Goal: Task Accomplishment & Management: Use online tool/utility

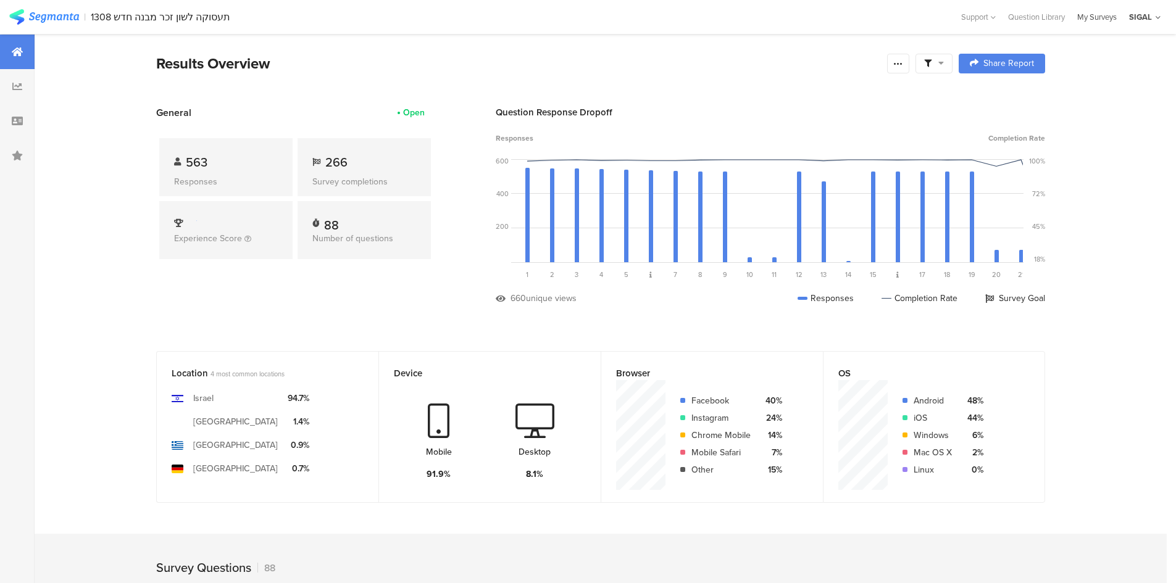
click at [790, 22] on div "My Surveys" at bounding box center [1097, 17] width 52 height 12
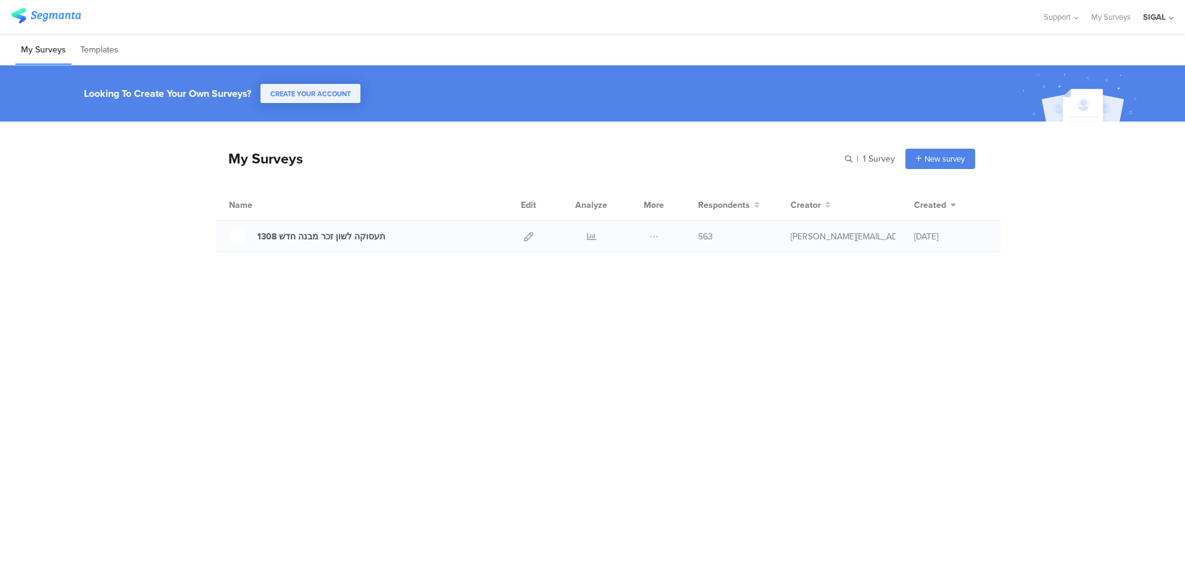
click at [402, 245] on div "תעסוקה לשון זכר מבנה חדש 1308 563" at bounding box center [608, 236] width 785 height 31
click at [349, 238] on div "תעסוקה לשון זכר מבנה חדש 1308" at bounding box center [321, 236] width 128 height 13
click at [529, 238] on icon at bounding box center [528, 236] width 9 height 9
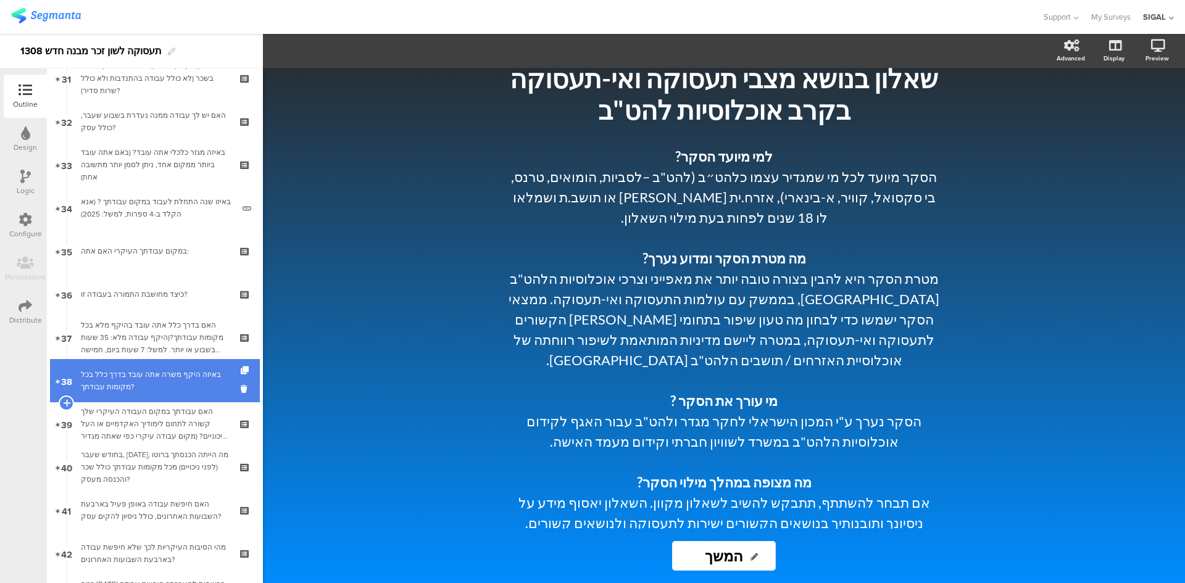
scroll to position [1358, 0]
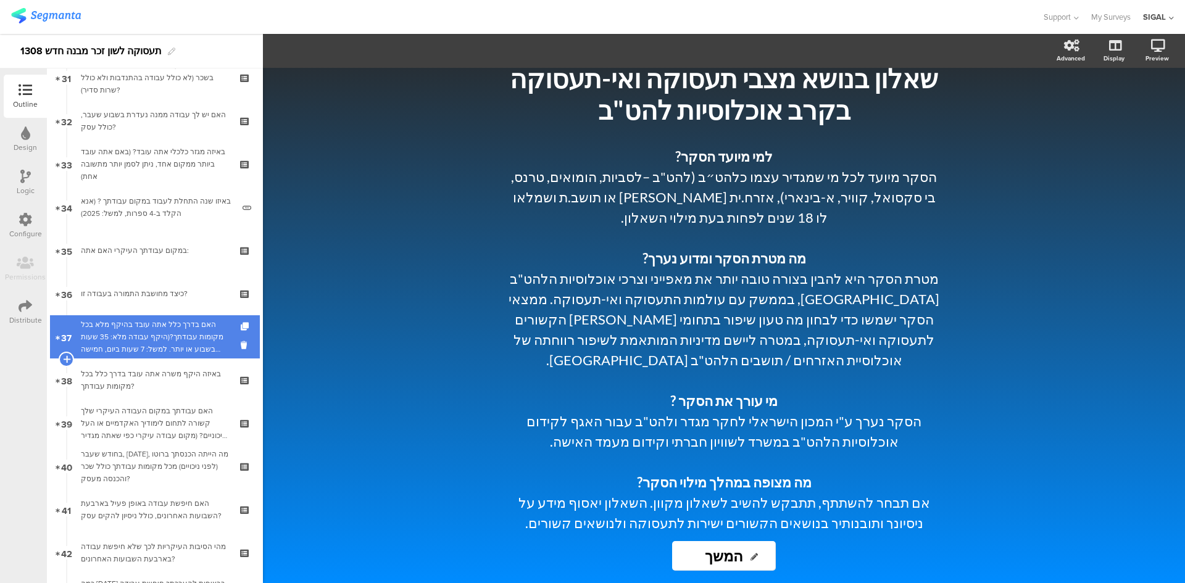
click at [153, 335] on div "האם בדרך כלל אתה עובד בהיקף מלא בכל מקומות עבודתך?(היקף עבודה מלא: 35 שעות בשבו…" at bounding box center [155, 337] width 148 height 37
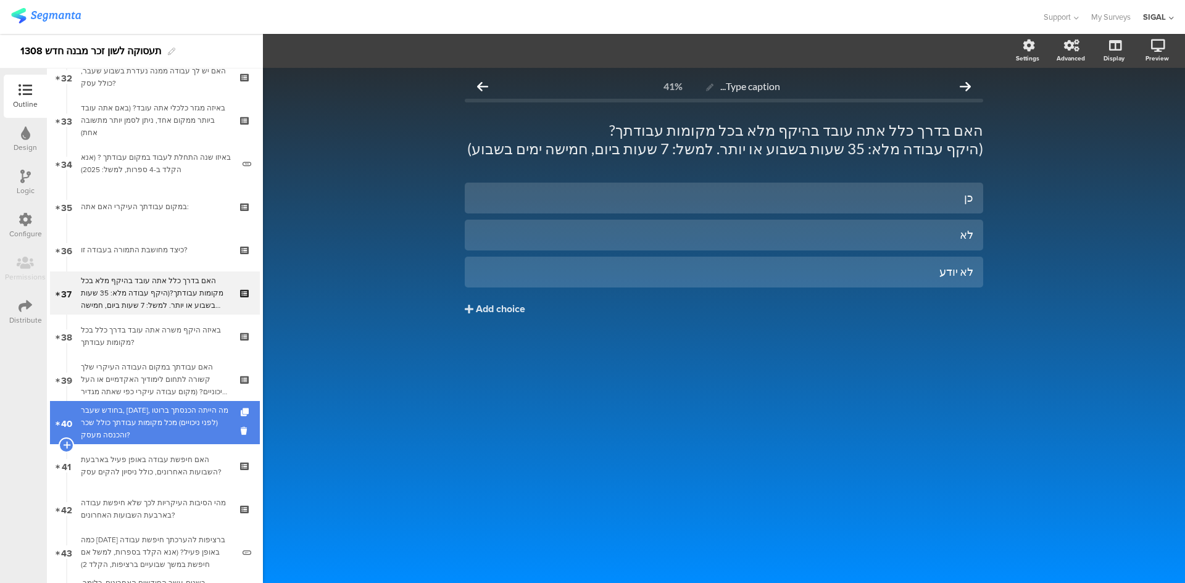
scroll to position [1420, 0]
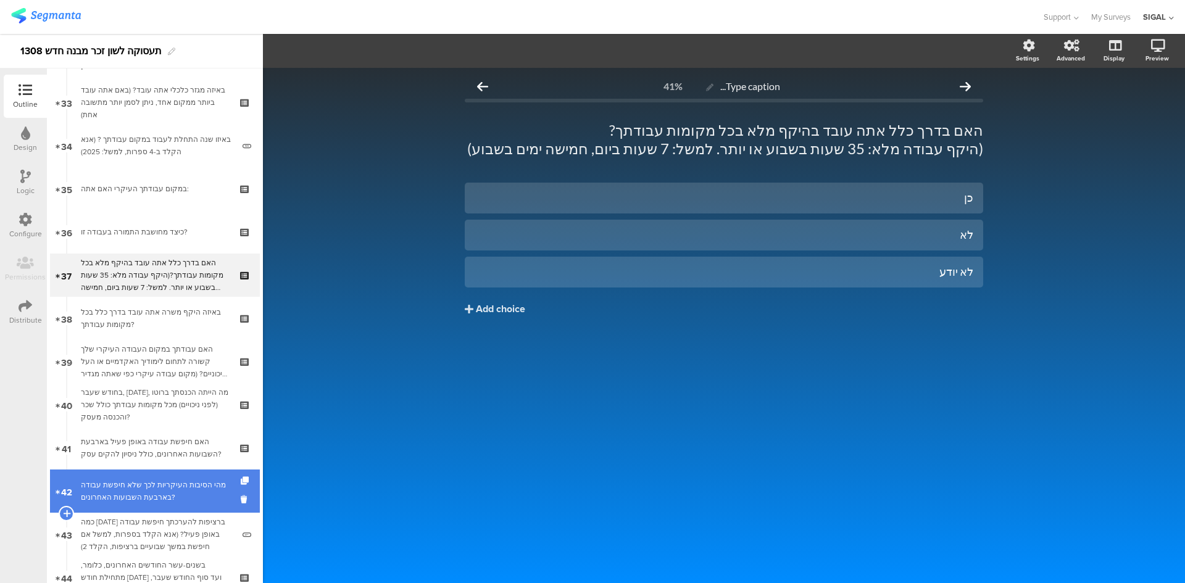
click at [138, 477] on link "42 מהי הסיבות העיקריות לכך שלא חיפשת עבודה בארבעת השבועות האחרונים?" at bounding box center [155, 491] width 210 height 43
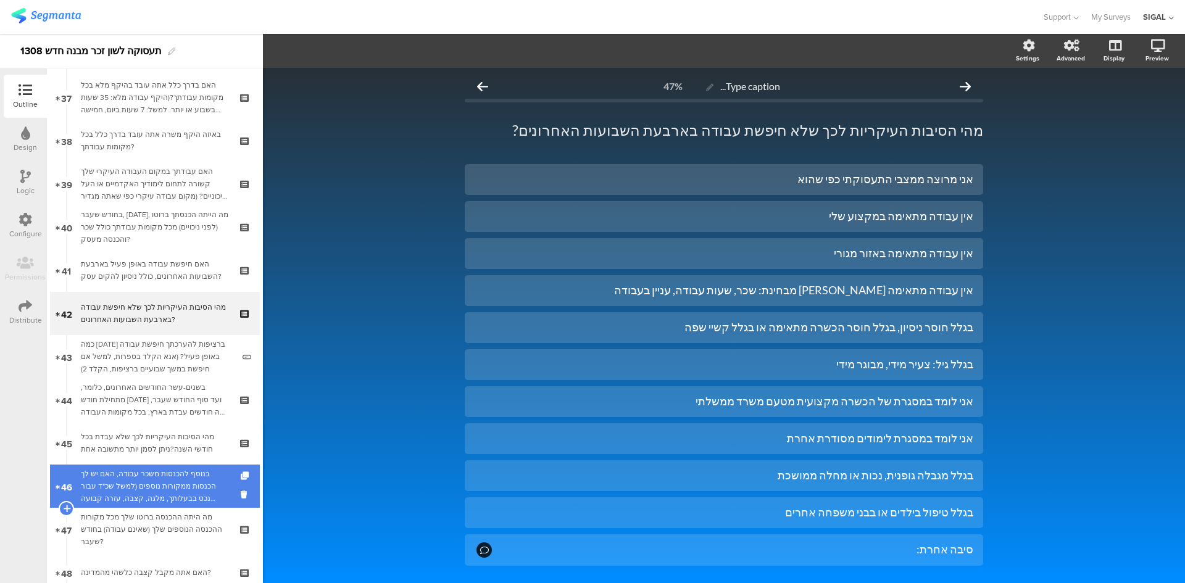
scroll to position [1605, 0]
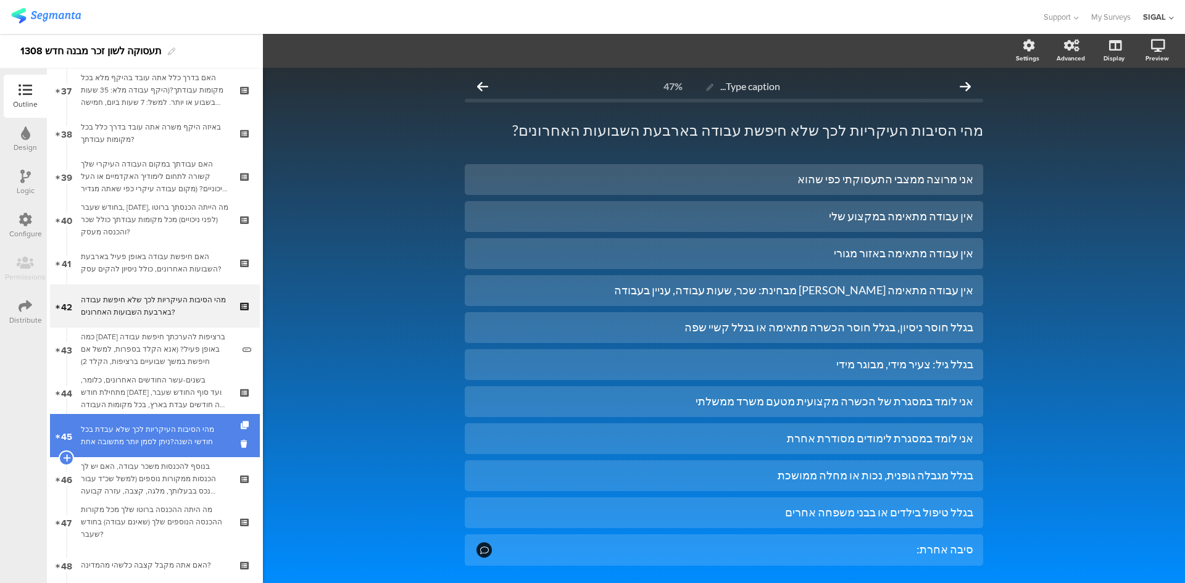
click at [176, 446] on div "מהי הסיבות העיקריות לכך שלא עבדת בכל חודשי השנה?ניתן לסמן יותר מתשובה אחת" at bounding box center [155, 436] width 148 height 25
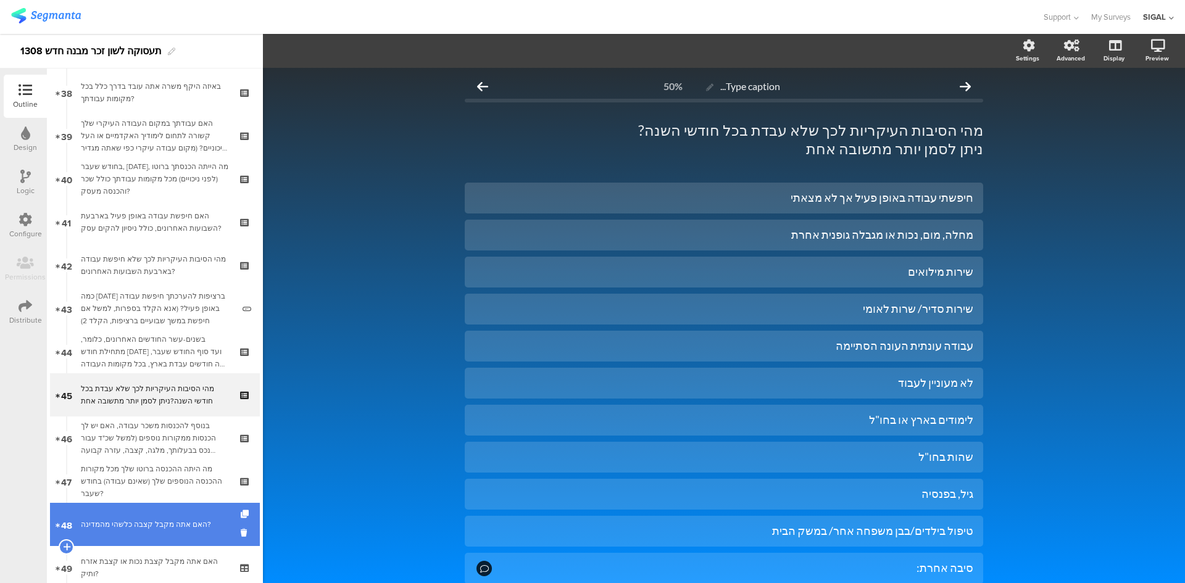
scroll to position [1667, 0]
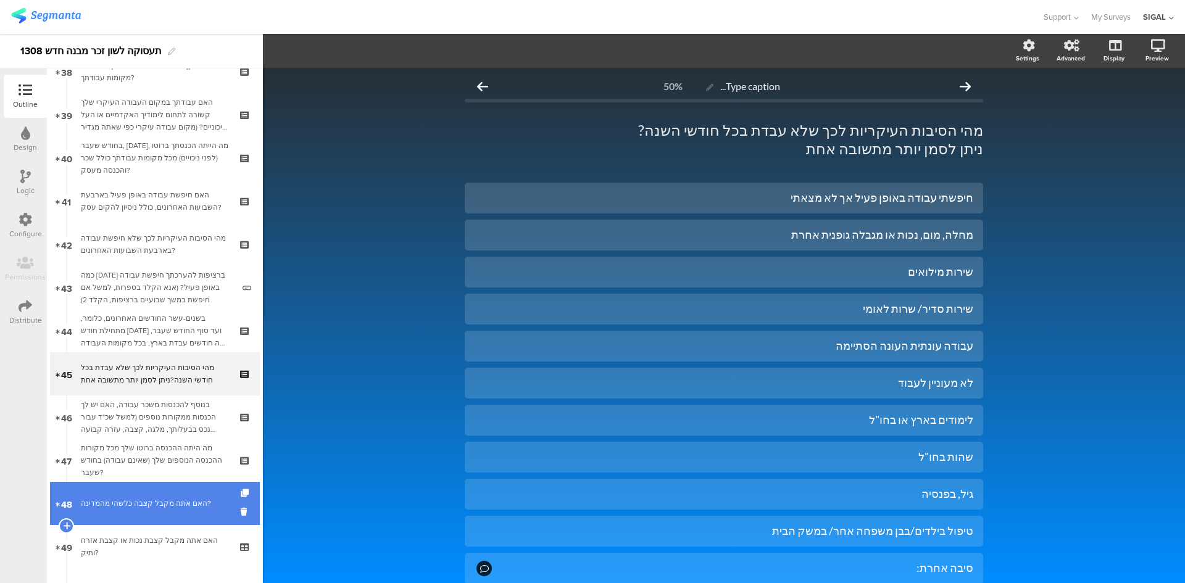
click at [136, 498] on div "האם אתה מקבל קצבה כלשהי מהמדינה?" at bounding box center [155, 504] width 148 height 12
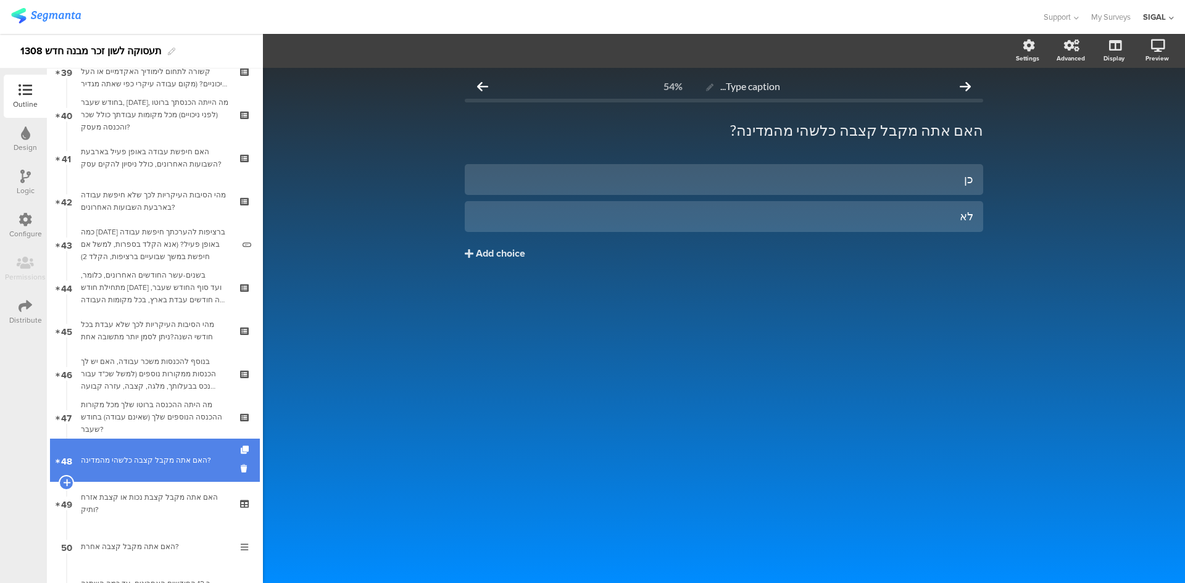
scroll to position [1729, 0]
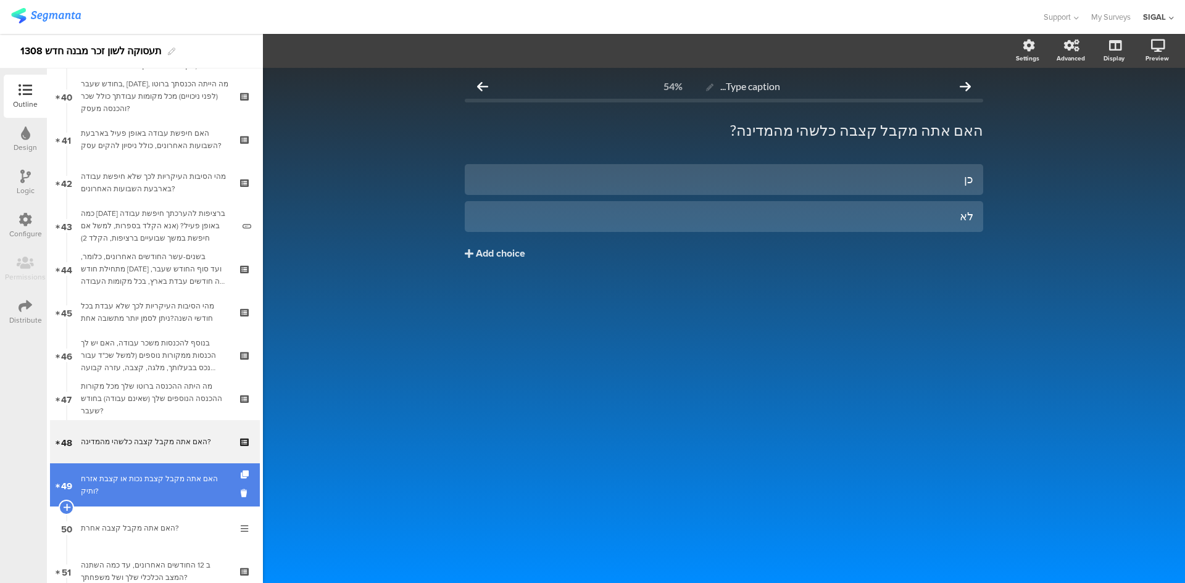
click at [132, 483] on div "האם אתה מקבל קצבת נכות או קצבת אזרח ותיק?" at bounding box center [155, 485] width 148 height 25
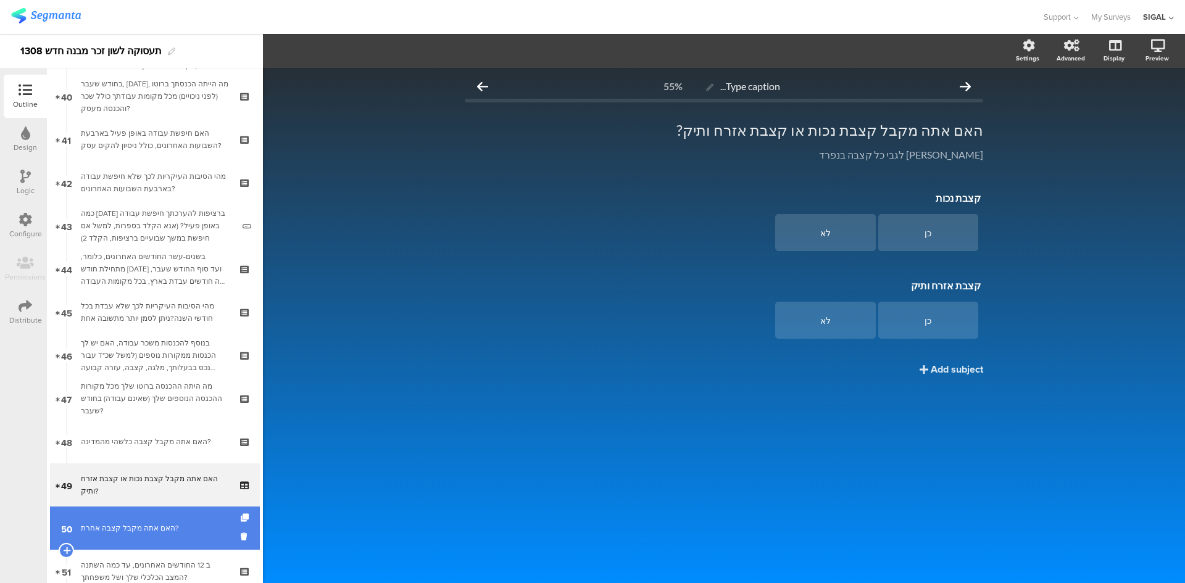
click at [186, 516] on link "50 האם אתה מקבל קצבה אחרת?" at bounding box center [155, 528] width 210 height 43
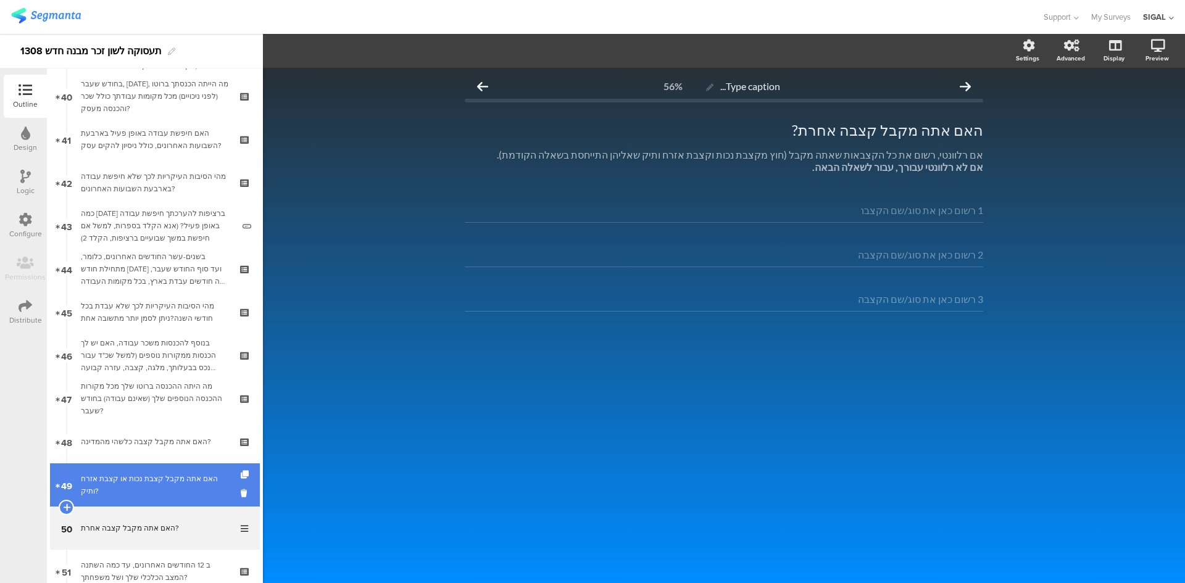
click at [187, 488] on div "האם אתה מקבל קצבת נכות או קצבת אזרח ותיק?" at bounding box center [155, 485] width 148 height 25
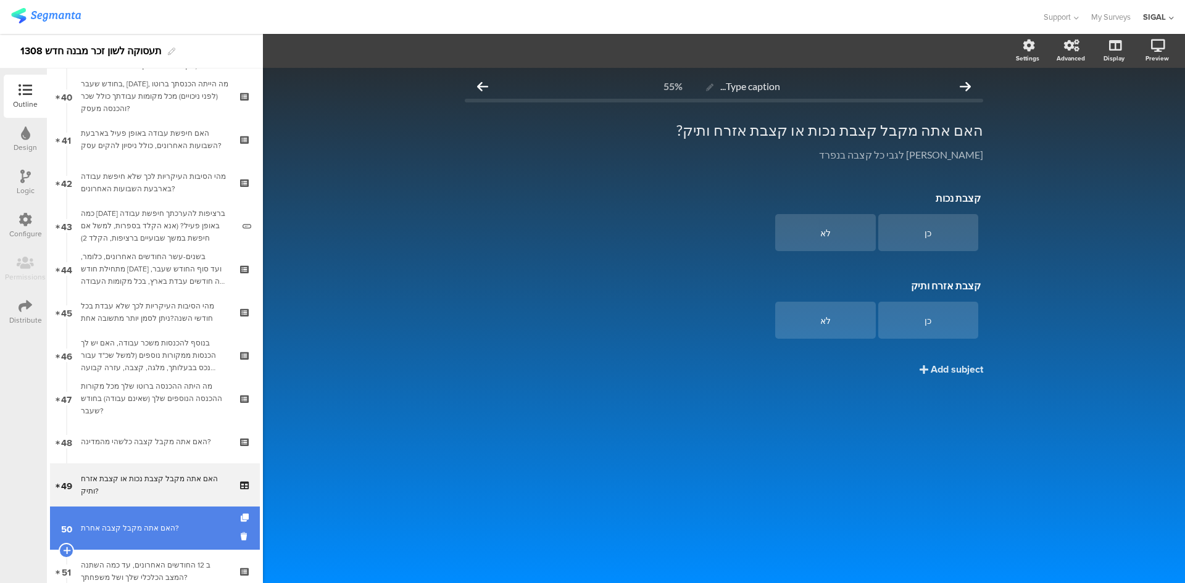
click at [168, 524] on div "האם אתה מקבל קצבה אחרת?" at bounding box center [155, 528] width 148 height 12
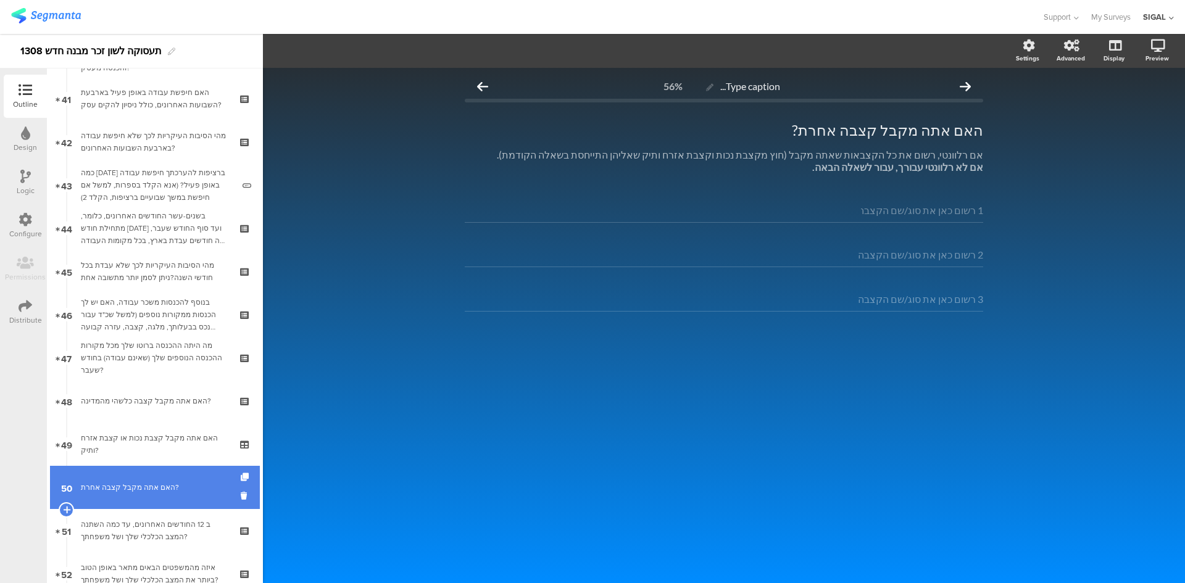
scroll to position [1791, 0]
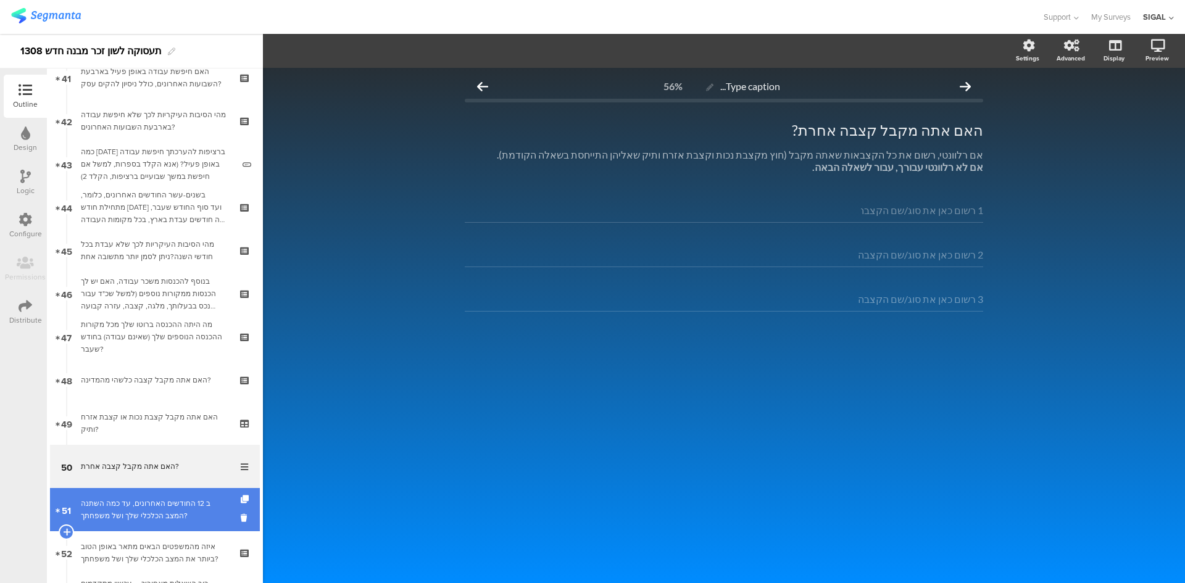
click at [145, 516] on div "ב 12 החודשים האחרונים, עד כמה השתנה המצב הכלכלי שלך ושל משפחתך?" at bounding box center [155, 510] width 148 height 25
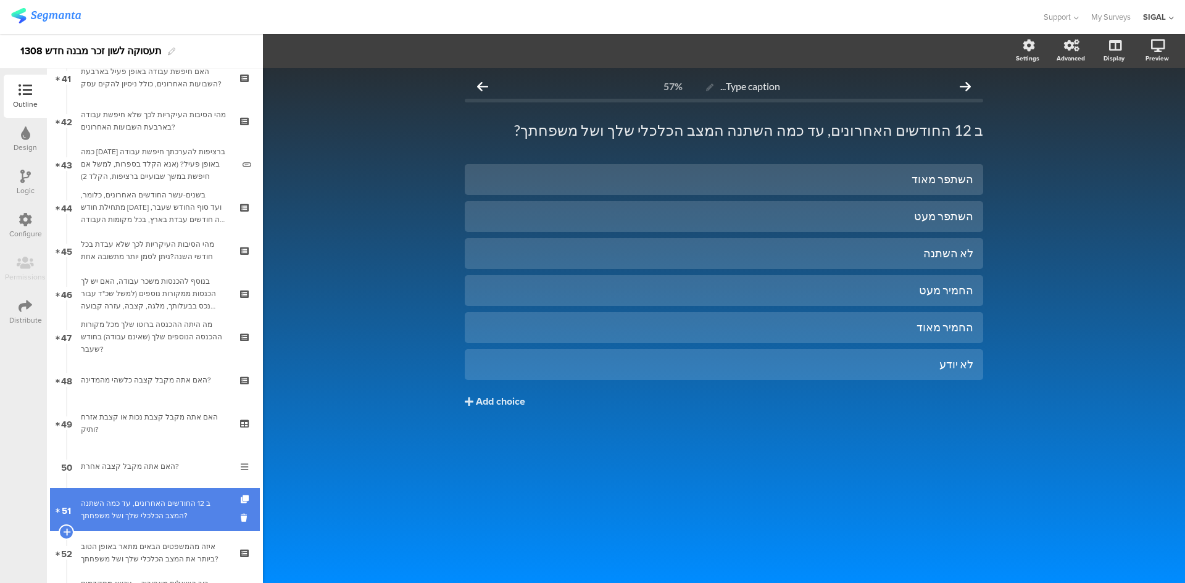
scroll to position [1852, 0]
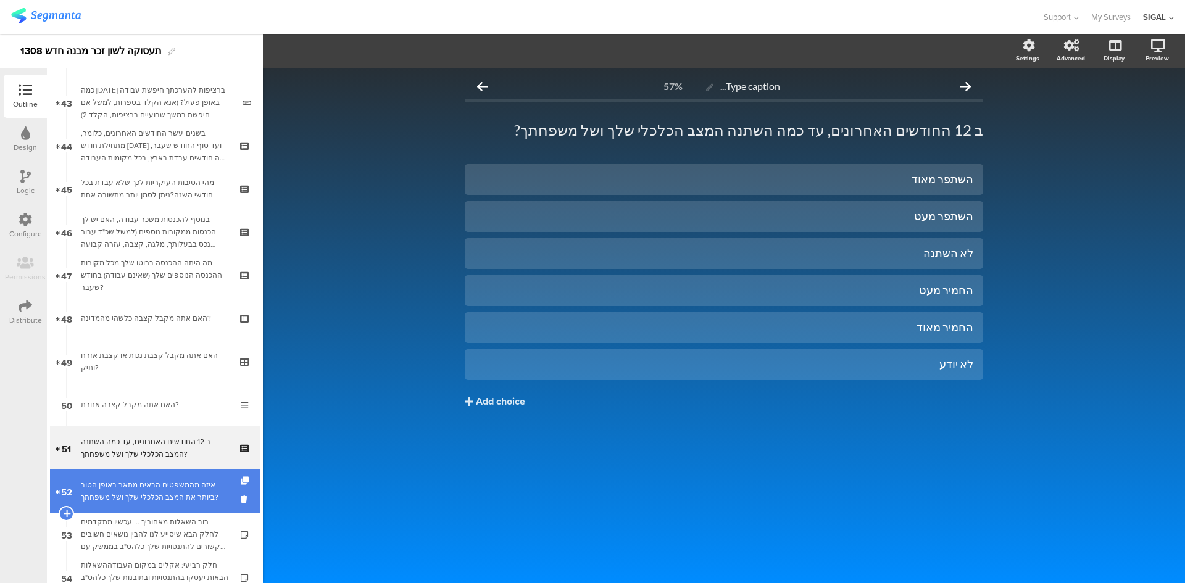
click at [164, 495] on div "איזה מהמשפטים הבאים מתאר באופן הטוב ביותר את המצב הכלכלי שלך ושל משפחתך?" at bounding box center [155, 491] width 148 height 25
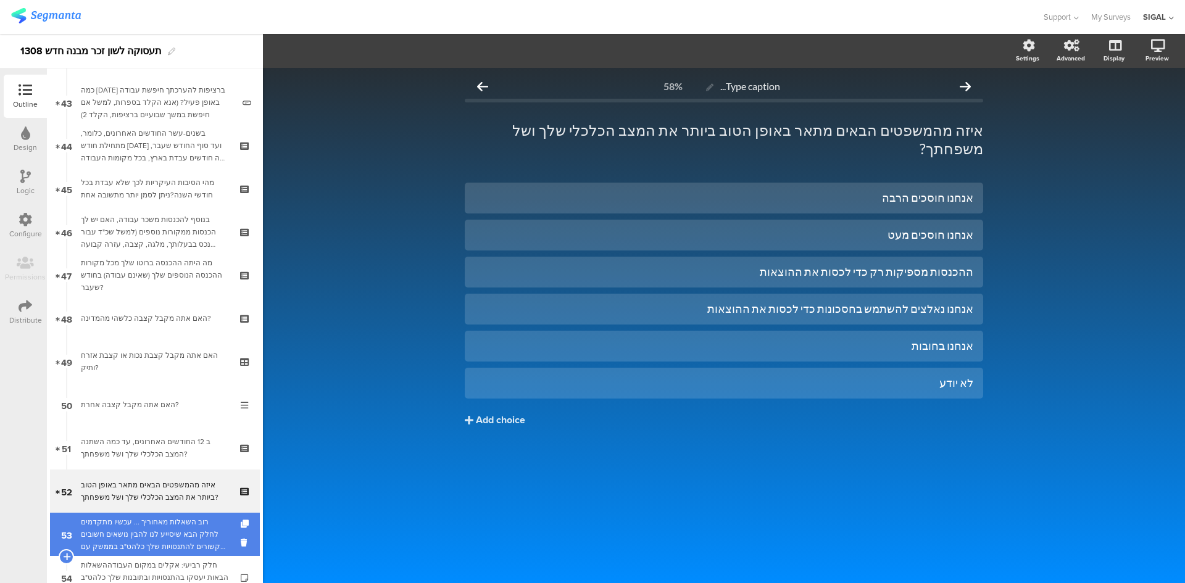
click at [156, 525] on div "רוב השאלות מאחוריך ... עכשיו מתקדמים לחלק הבא שיסייע לנו להבין נושאים חשובים הק…" at bounding box center [155, 534] width 148 height 37
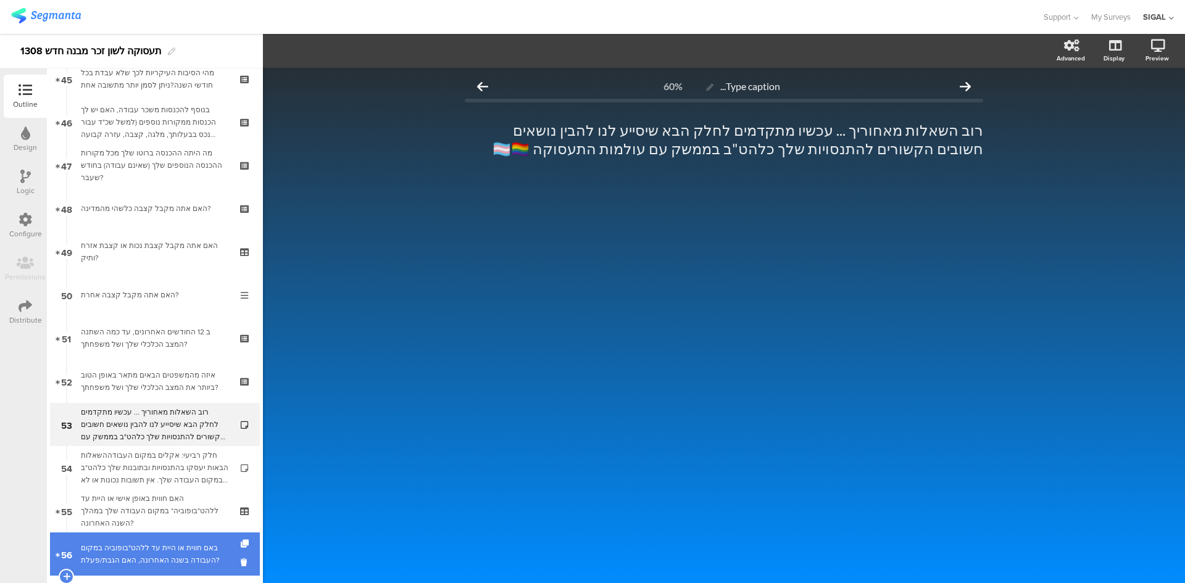
scroll to position [2038, 0]
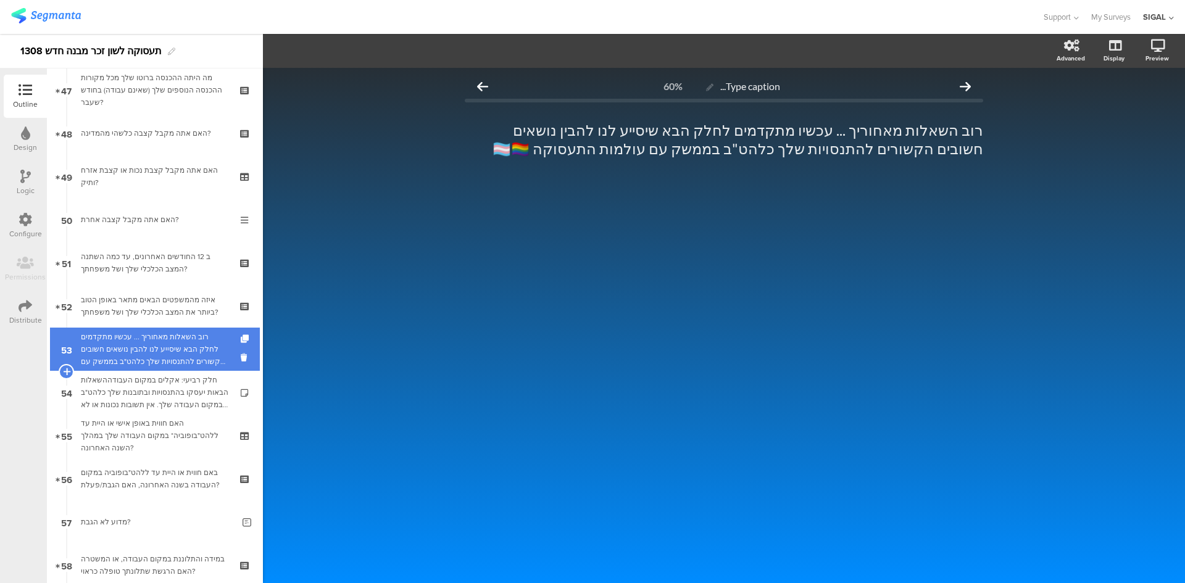
click at [143, 358] on div "רוב השאלות מאחוריך ... עכשיו מתקדמים לחלק הבא שיסייע לנו להבין נושאים חשובים הק…" at bounding box center [155, 349] width 148 height 37
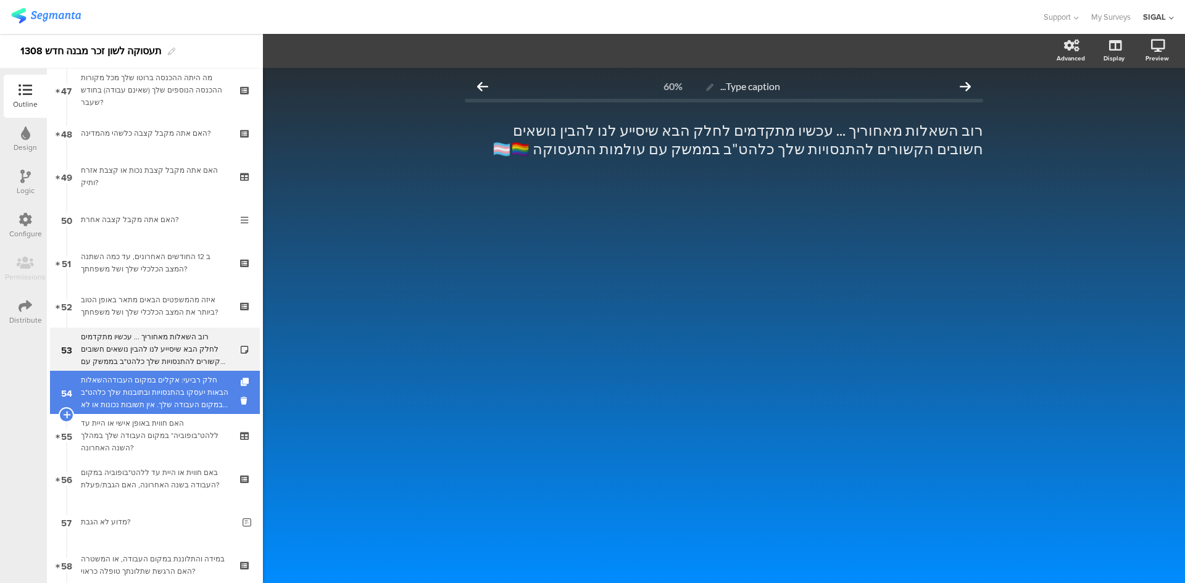
click at [188, 398] on div "חלק רביעי: אקלים במקום העבודההשאלות הבאות יעסקו בהתנסויות ובתובנות שלך כלהט"ב ב…" at bounding box center [155, 392] width 148 height 37
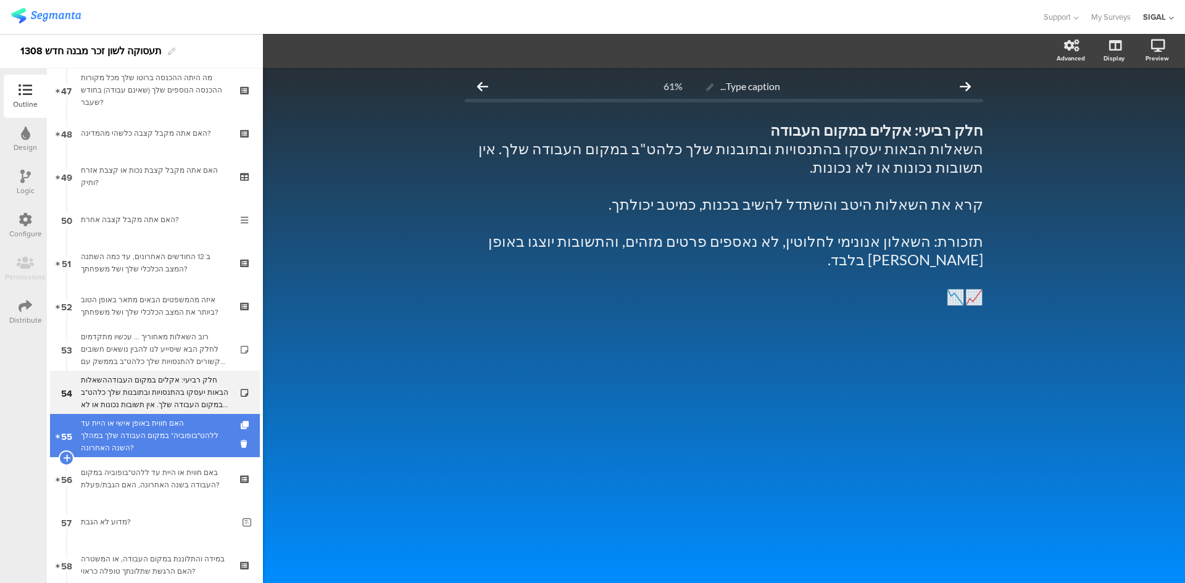
click at [146, 445] on div "האם חווית באופן אישי או היית עד ללהט"בופוביה* במקום העבודה שלך במהלך השנה האחרו…" at bounding box center [155, 435] width 148 height 37
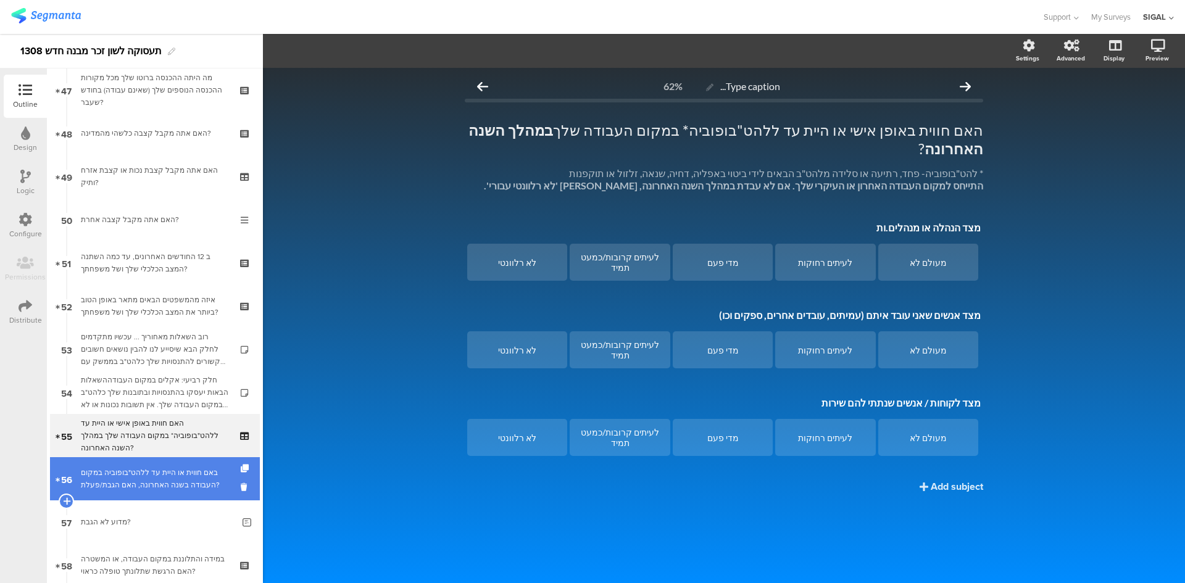
click at [162, 471] on div "באם חווית או היית עד ללהט"בופוביה במקום העבודה בשנה האחרונה, האם הגבת/פעלת?" at bounding box center [155, 479] width 148 height 25
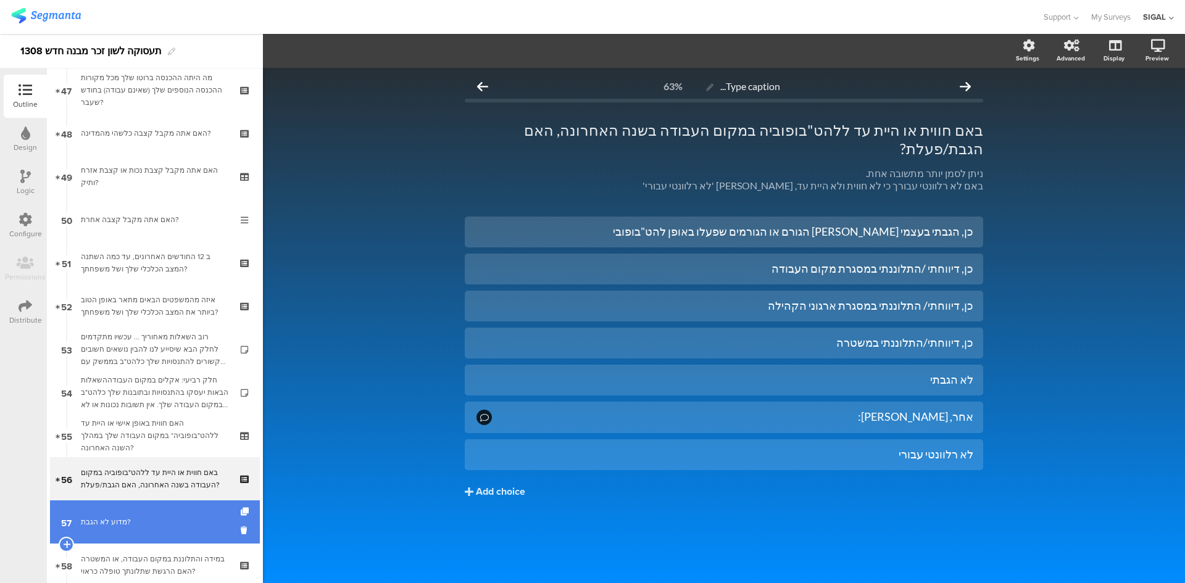
click at [152, 513] on link "57 מדוע לא הגבת?" at bounding box center [155, 522] width 210 height 43
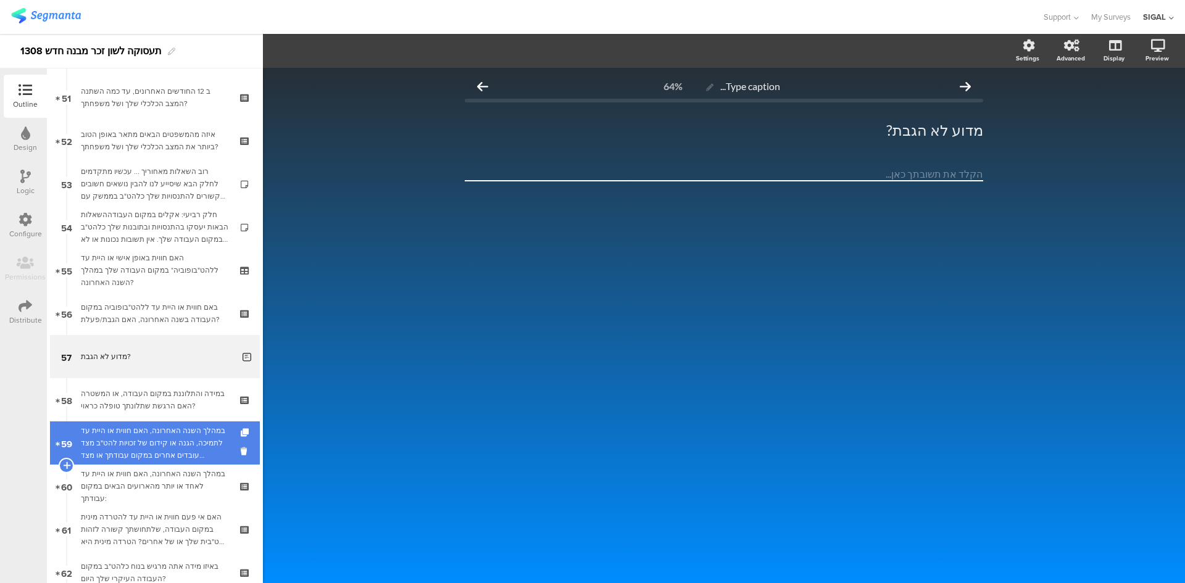
scroll to position [2223, 0]
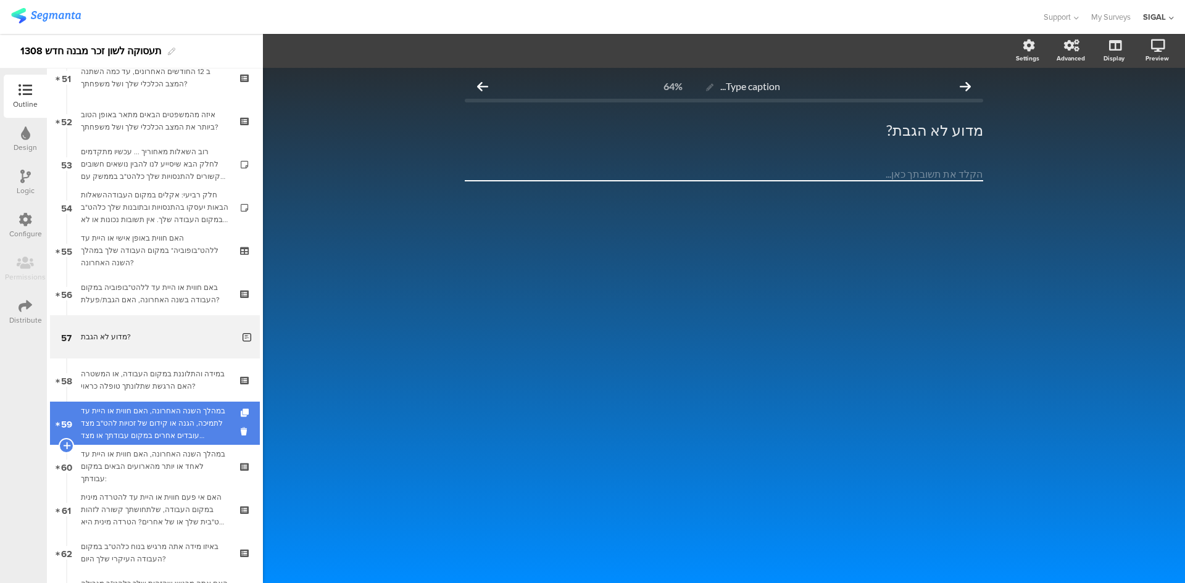
click at [142, 414] on div "במהלך השנה האחרונה, האם חווית או היית עד לתמיכה, הגנה או קידום של זכויות להט"ב …" at bounding box center [155, 423] width 148 height 37
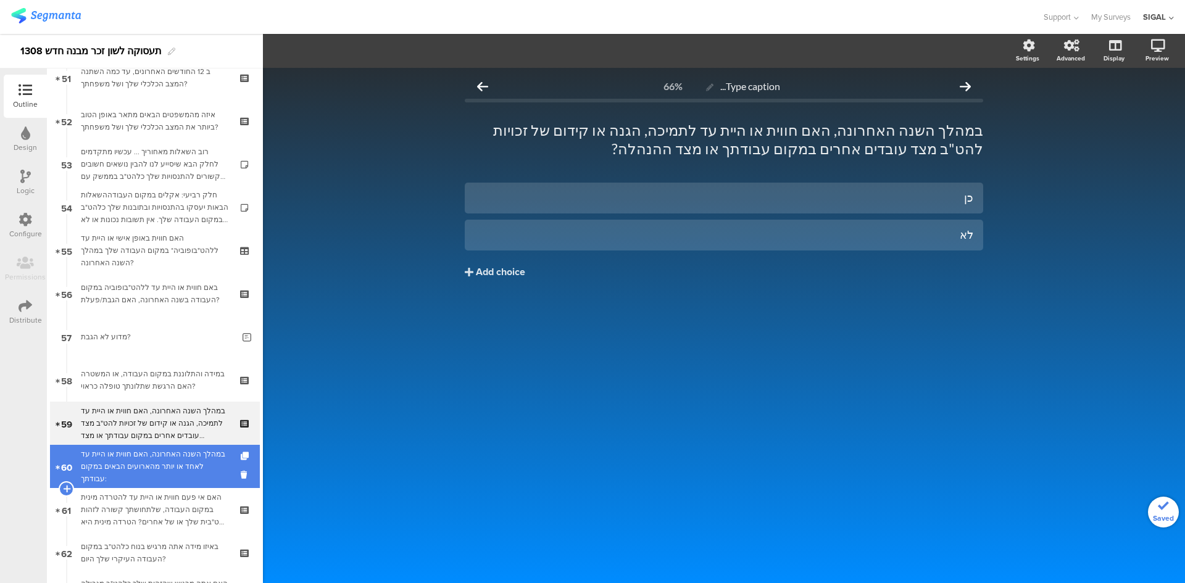
click at [141, 458] on div "במהלך השנה האחרונה, האם חווית או היית עד לאחד או יותר מהארועים הבאים במקום עבוד…" at bounding box center [155, 466] width 148 height 37
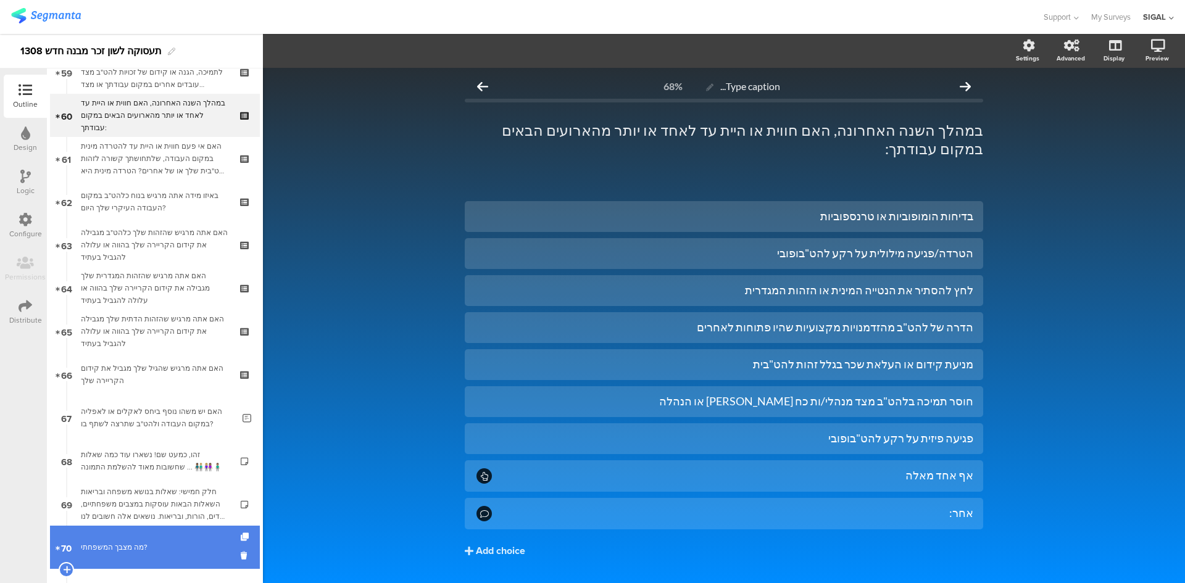
scroll to position [2655, 0]
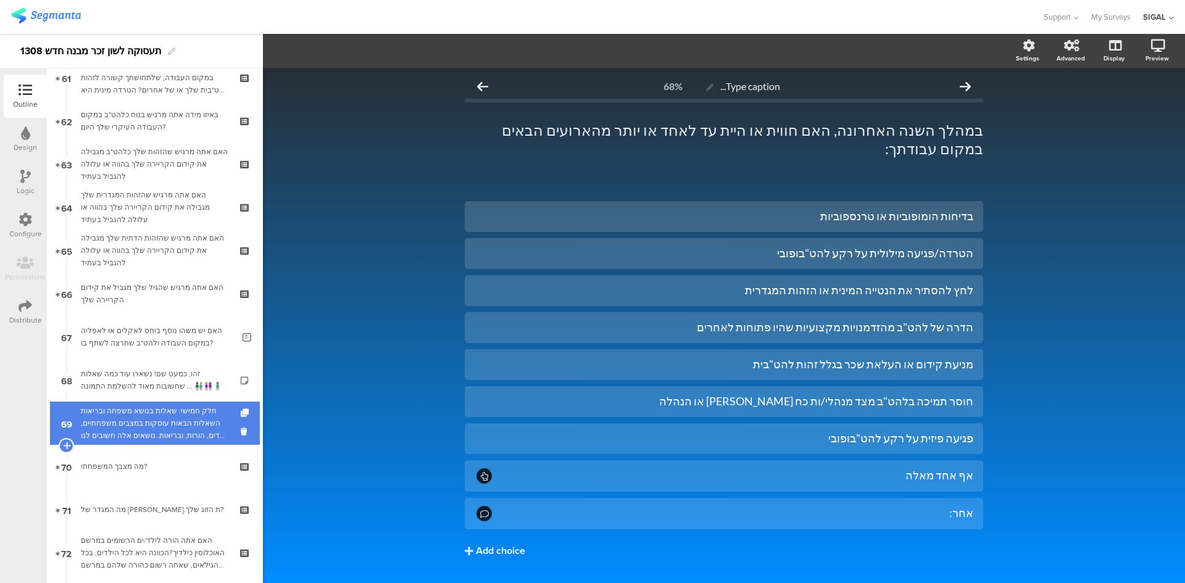
click at [156, 435] on div "חלק חמישי: שאלות בנושא משפחה ובריאות השאלות הבאות עוסקות במצבים משפחתיים, ילדים…" at bounding box center [155, 423] width 148 height 37
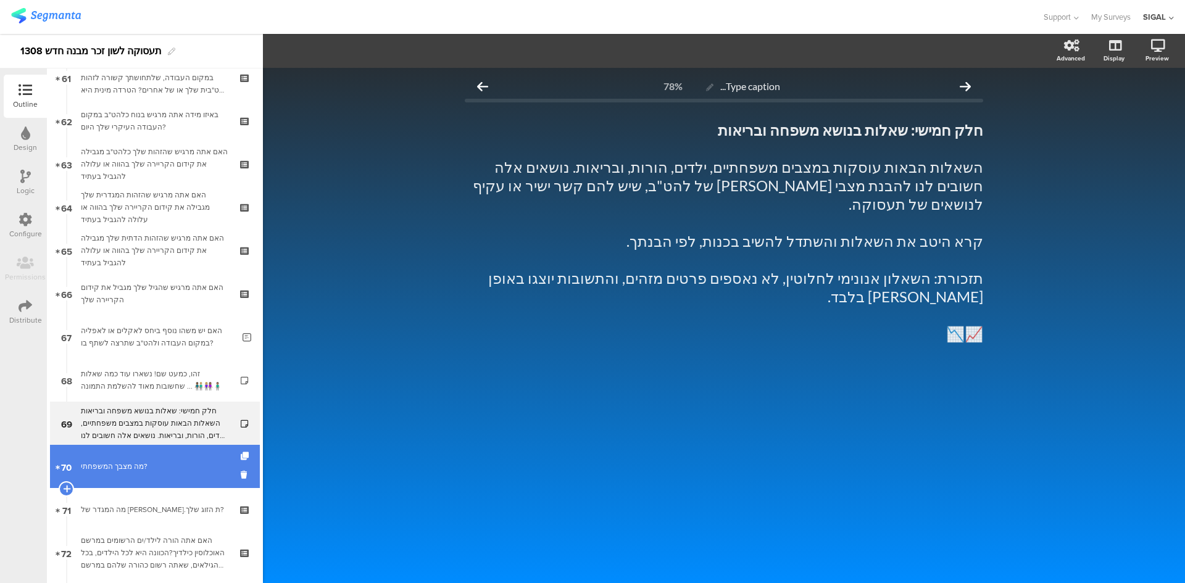
click at [155, 456] on link "70 מה מצבך המשפחתי?" at bounding box center [155, 466] width 210 height 43
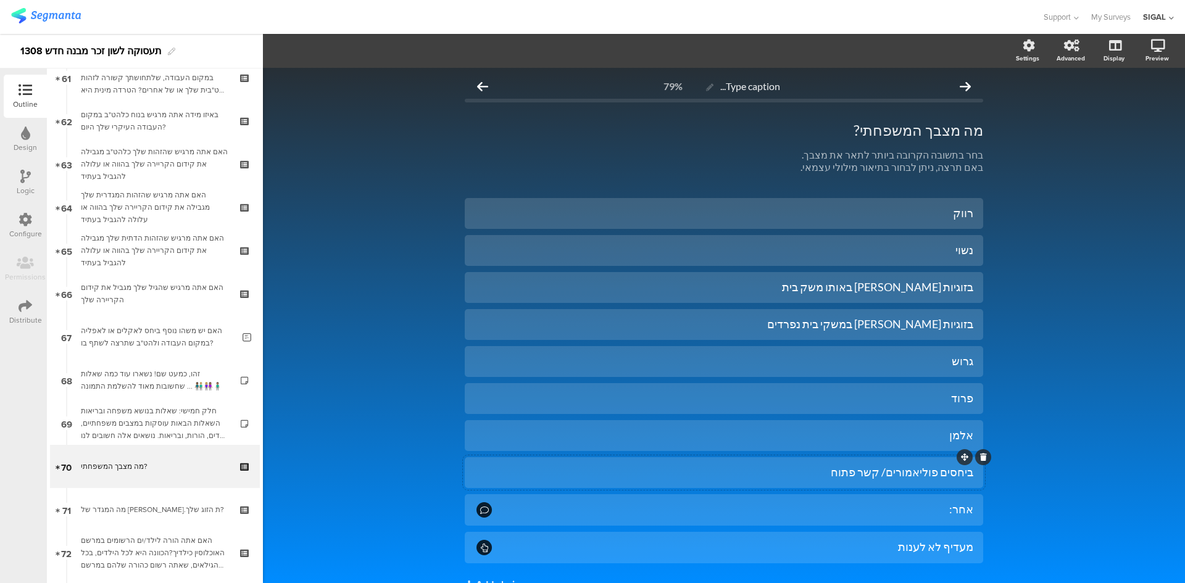
scroll to position [62, 0]
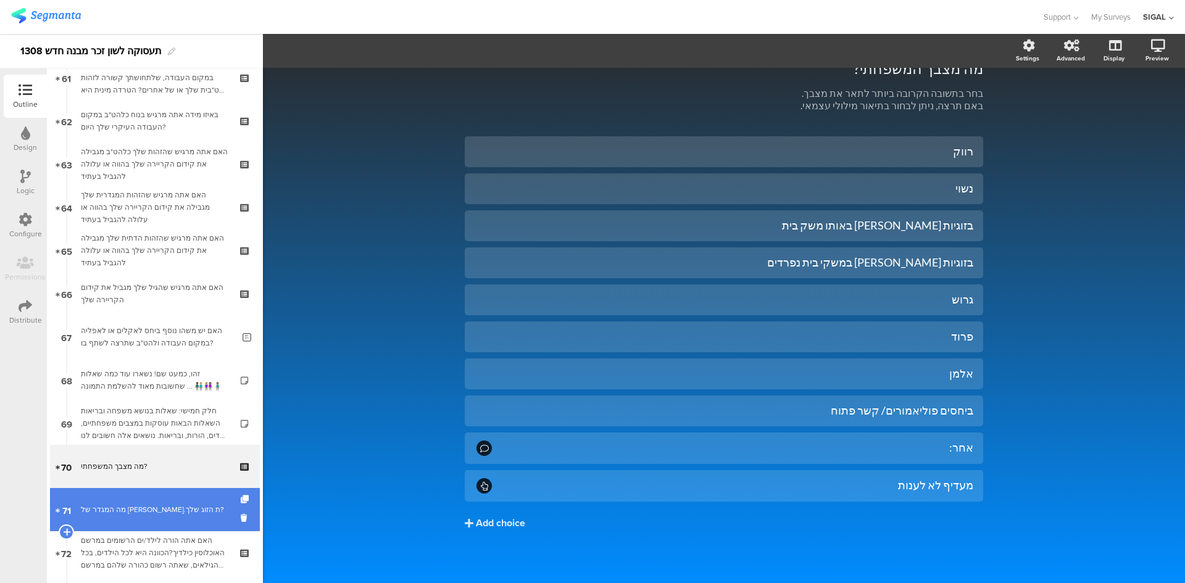
drag, startPoint x: 175, startPoint y: 495, endPoint x: 195, endPoint y: 493, distance: 20.4
click at [175, 495] on link "71 מה המגדר של בן.ת הזוג שלך?" at bounding box center [155, 509] width 210 height 43
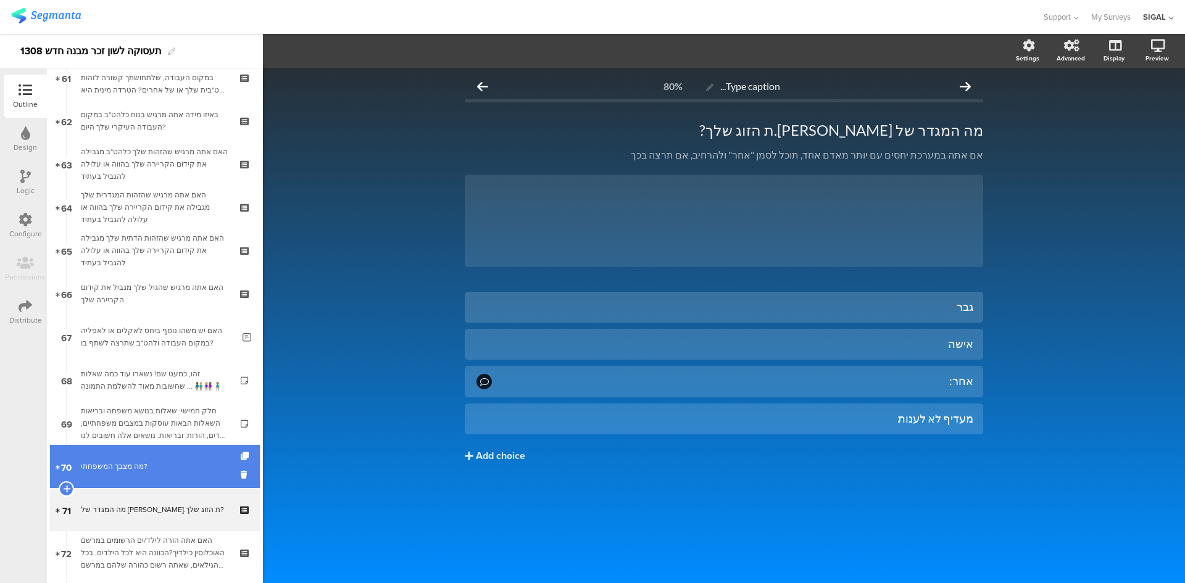
click at [174, 458] on link "70 מה מצבך המשפחתי?" at bounding box center [155, 466] width 210 height 43
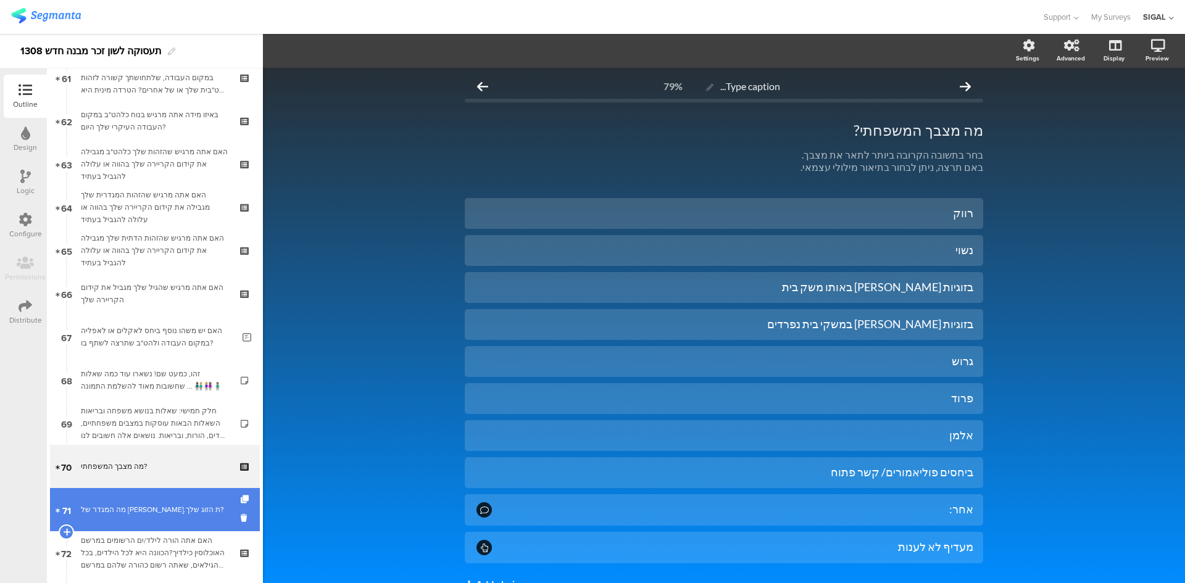
click at [159, 500] on link "71 מה המגדר של בן.ת הזוג שלך?" at bounding box center [155, 509] width 210 height 43
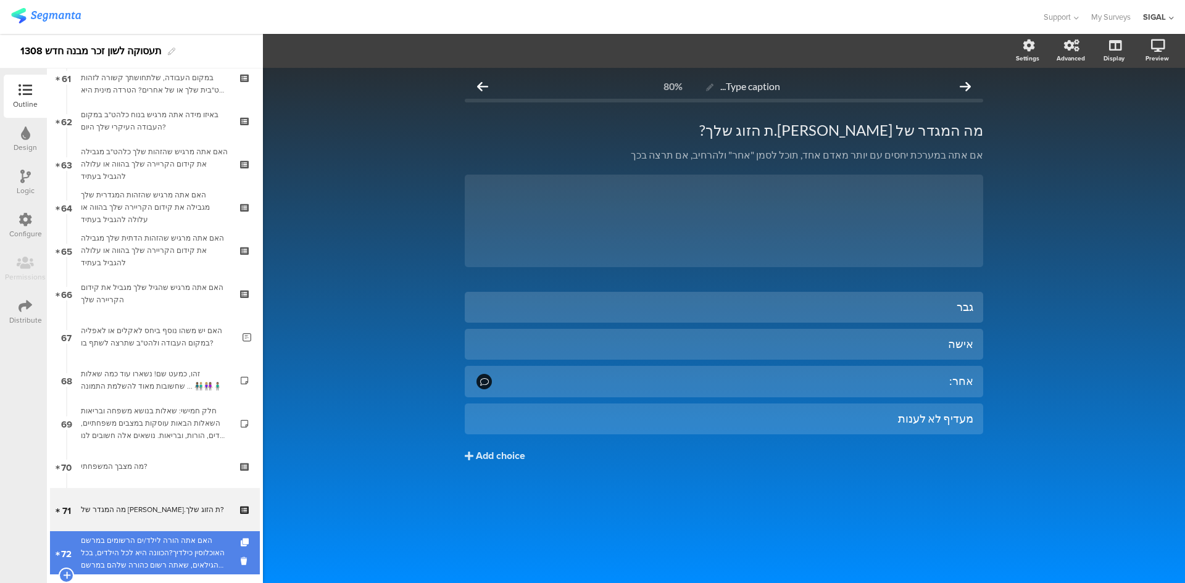
click at [155, 548] on div "האם אתה הורה לילד/ים הרשומים במרשם האוכלוסין כילדיך?הכוונה היא לכל הילדים, בכל …" at bounding box center [155, 553] width 148 height 37
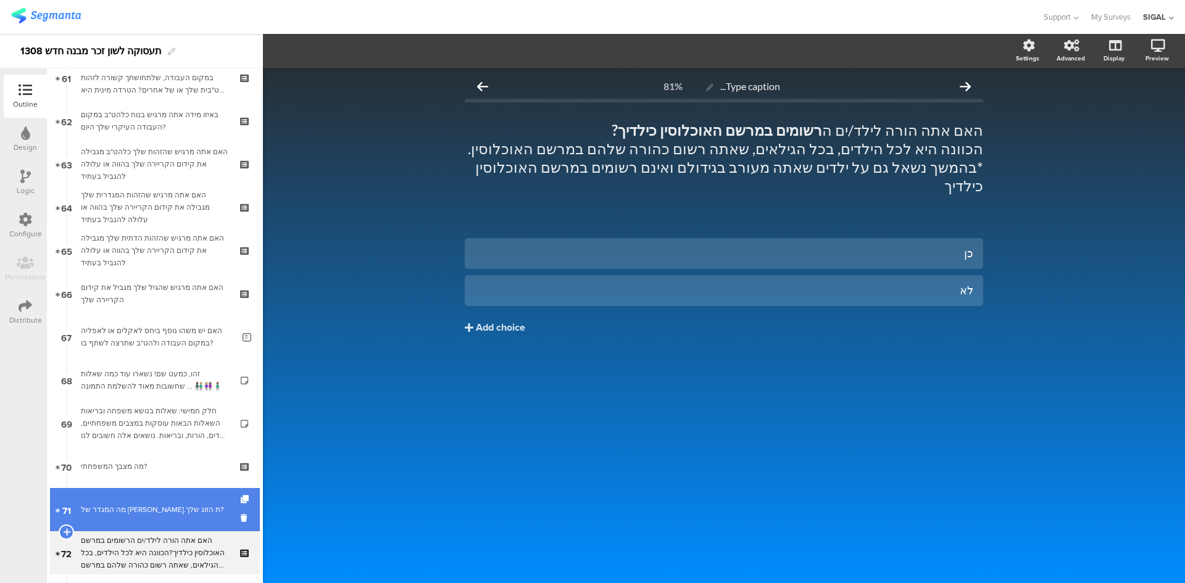
scroll to position [2717, 0]
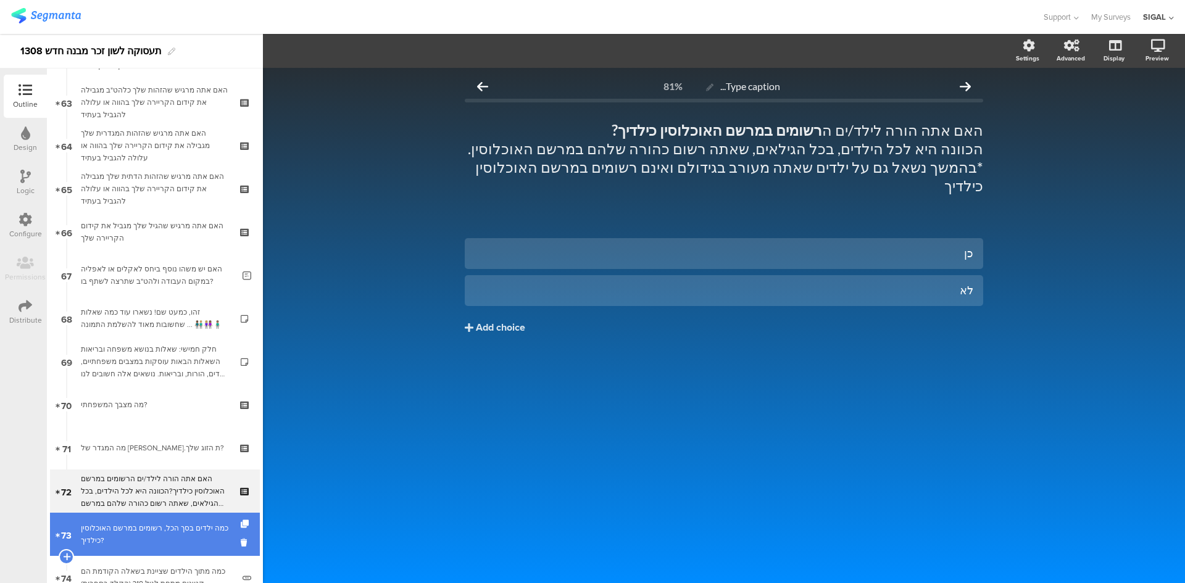
click at [148, 530] on div "כמה ילדים בסך הכל, רשומים במרשם האוכלוסין כילדיך?" at bounding box center [155, 534] width 148 height 25
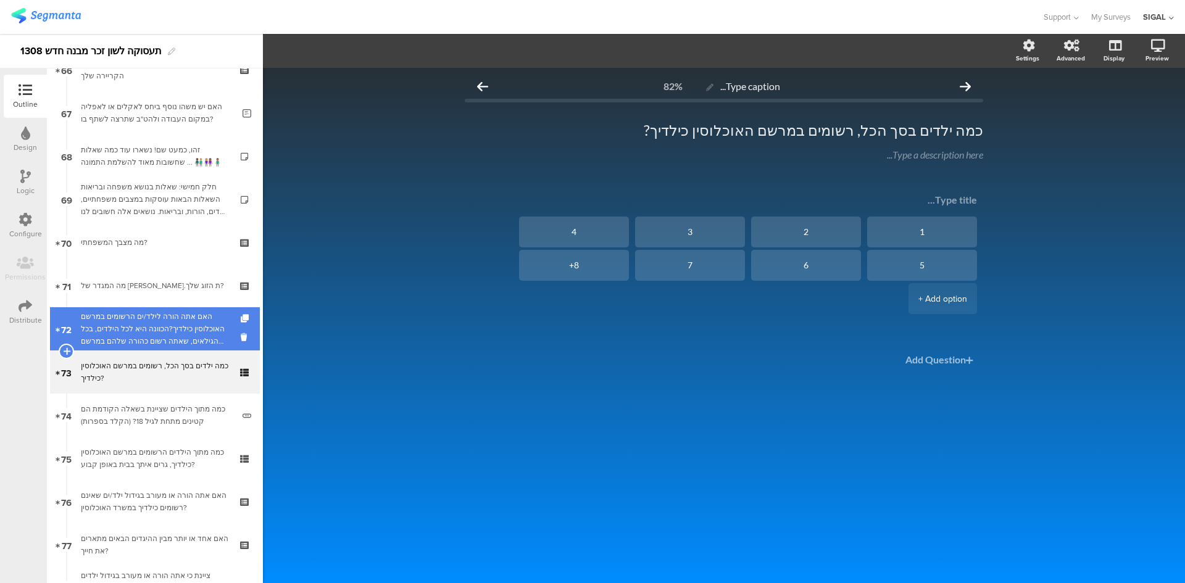
scroll to position [2902, 0]
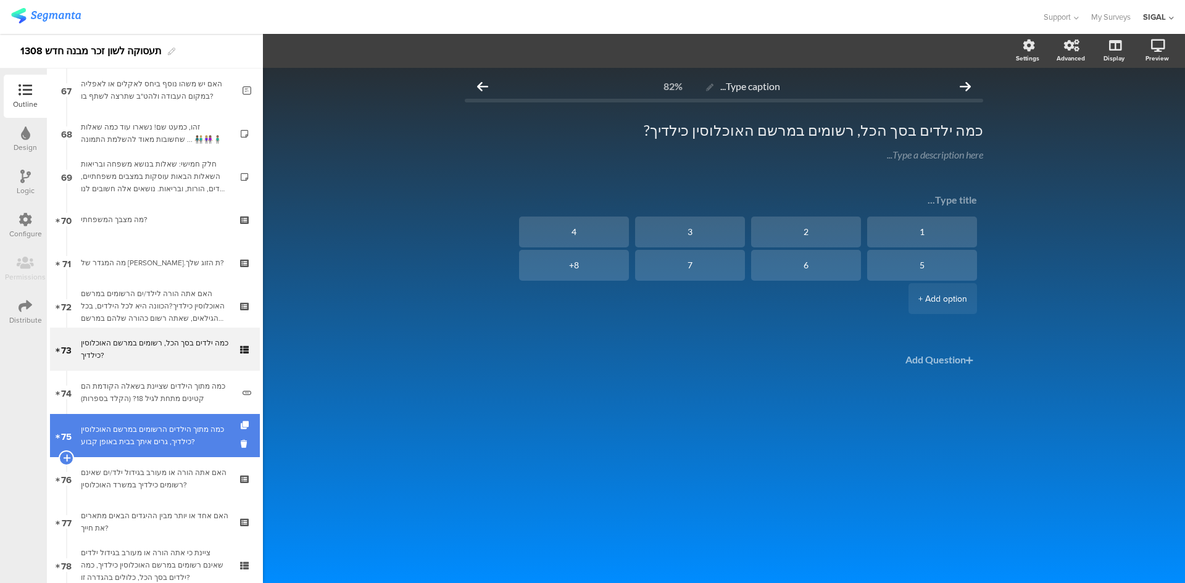
click at [132, 438] on div "כמה מתוך הילדים הרשומים במרשם האוכלוסין כילדיך, גרים איתך בבית באופן קבוע?" at bounding box center [155, 436] width 148 height 25
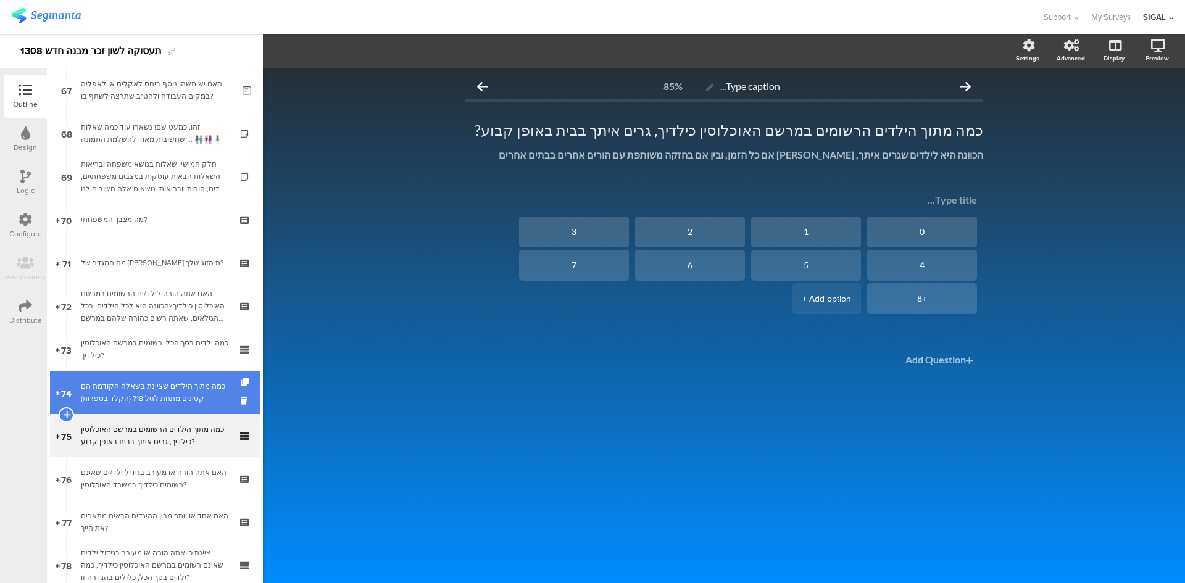
click at [159, 391] on div "כמה מתוך הילדים שציינת בשאלה הקודמת הם קטינים מתחת לגיל 18? (הקלד בספרות)" at bounding box center [157, 392] width 153 height 25
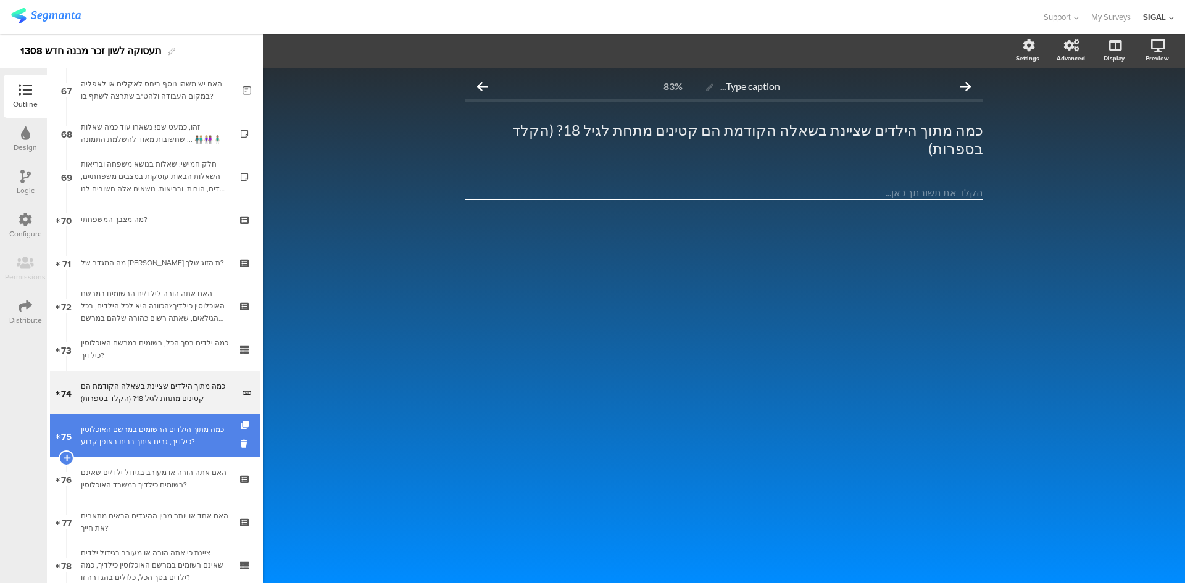
click at [161, 423] on link "75 כמה מתוך הילדים הרשומים במרשם האוכלוסין כילדיך, גרים איתך בבית באופן קבוע?" at bounding box center [155, 435] width 210 height 43
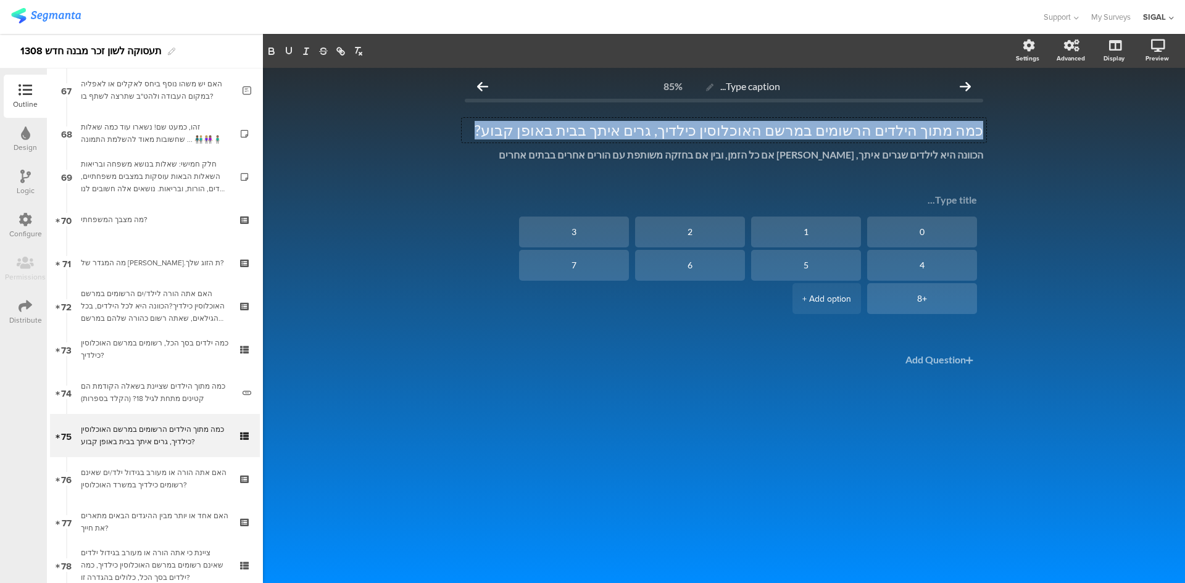
drag, startPoint x: 567, startPoint y: 128, endPoint x: 1003, endPoint y: 151, distance: 435.9
click at [1003, 151] on div "Type caption... 85% כמה מתוך הילדים הרשומים במרשם האוכלוסין כילדיך, גרים איתך ב…" at bounding box center [724, 326] width 922 height 516
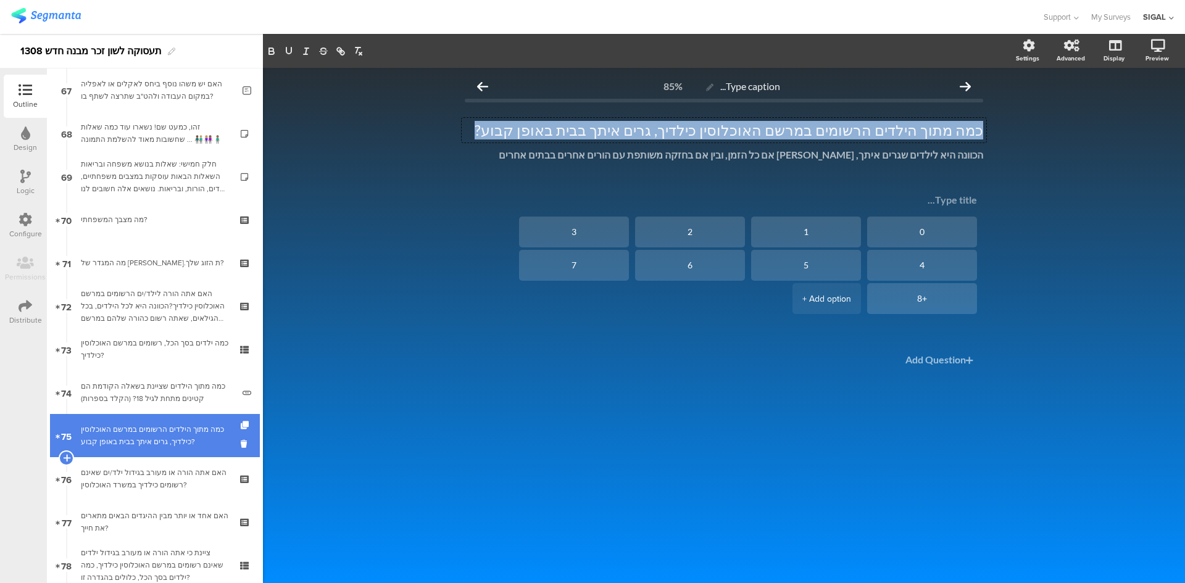
click at [176, 427] on div "כמה מתוך הילדים הרשומים במרשם האוכלוסין כילדיך, גרים איתך בבית באופן קבוע?" at bounding box center [155, 436] width 148 height 25
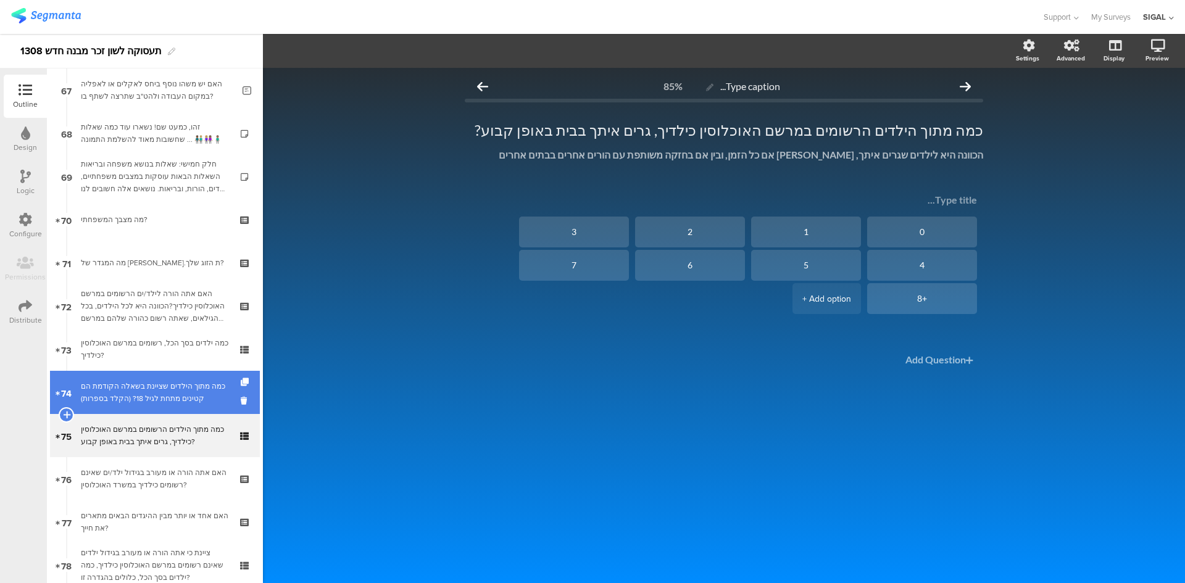
click at [174, 401] on div "כמה מתוך הילדים שציינת בשאלה הקודמת הם קטינים מתחת לגיל 18? (הקלד בספרות)" at bounding box center [157, 392] width 153 height 25
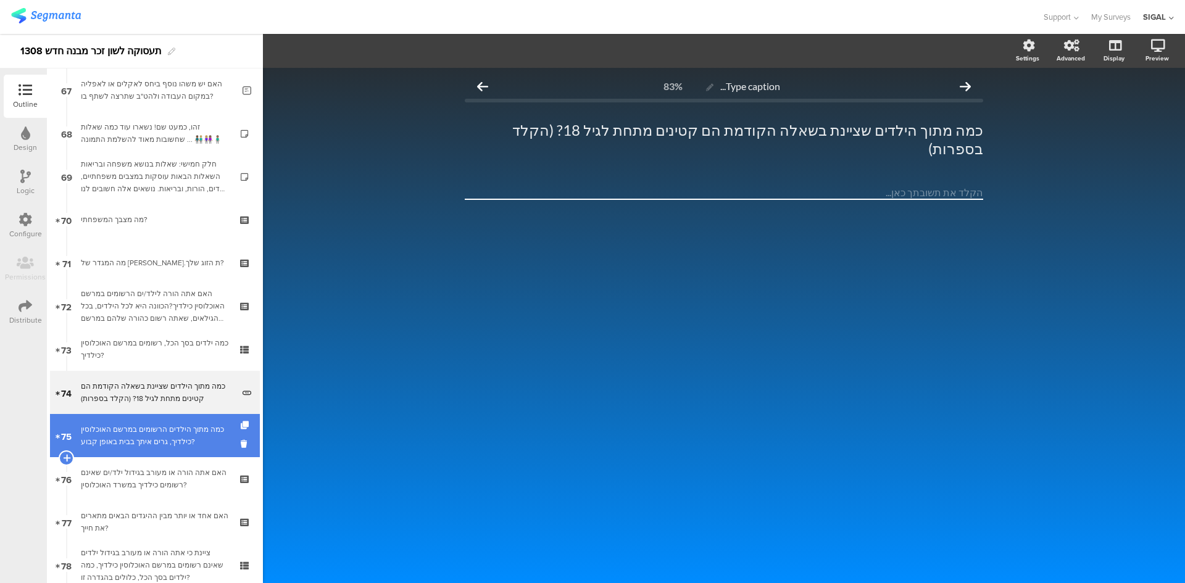
click at [159, 445] on div "כמה מתוך הילדים הרשומים במרשם האוכלוסין כילדיך, גרים איתך בבית באופן קבוע?" at bounding box center [155, 436] width 148 height 25
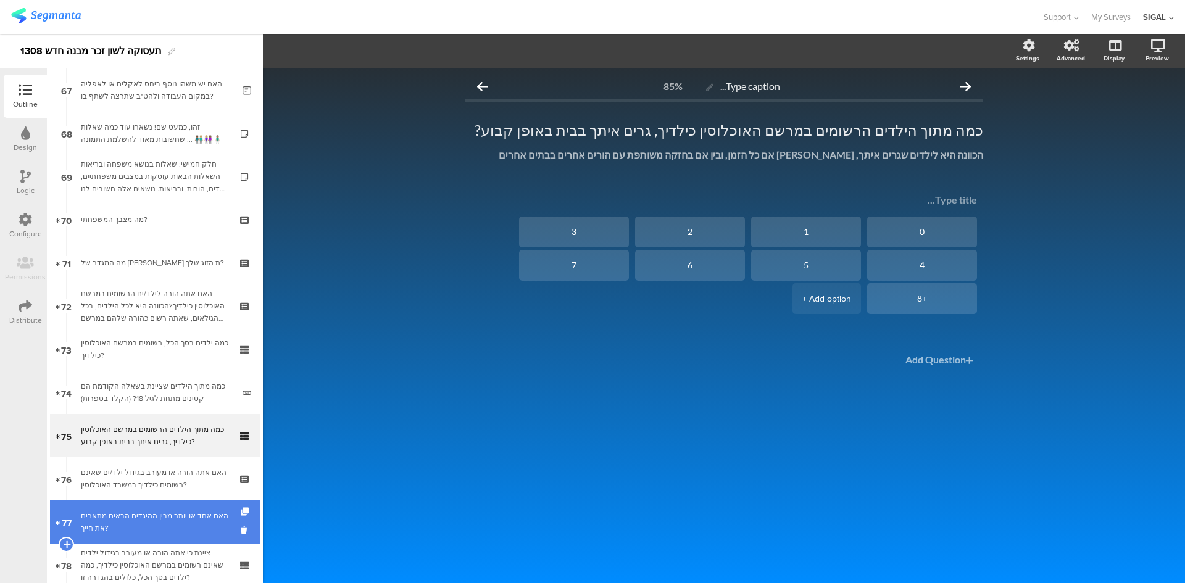
click at [162, 511] on div "האם אחד או יותר מבין ההיגדים הבאים מתארים את חייך?" at bounding box center [155, 522] width 148 height 25
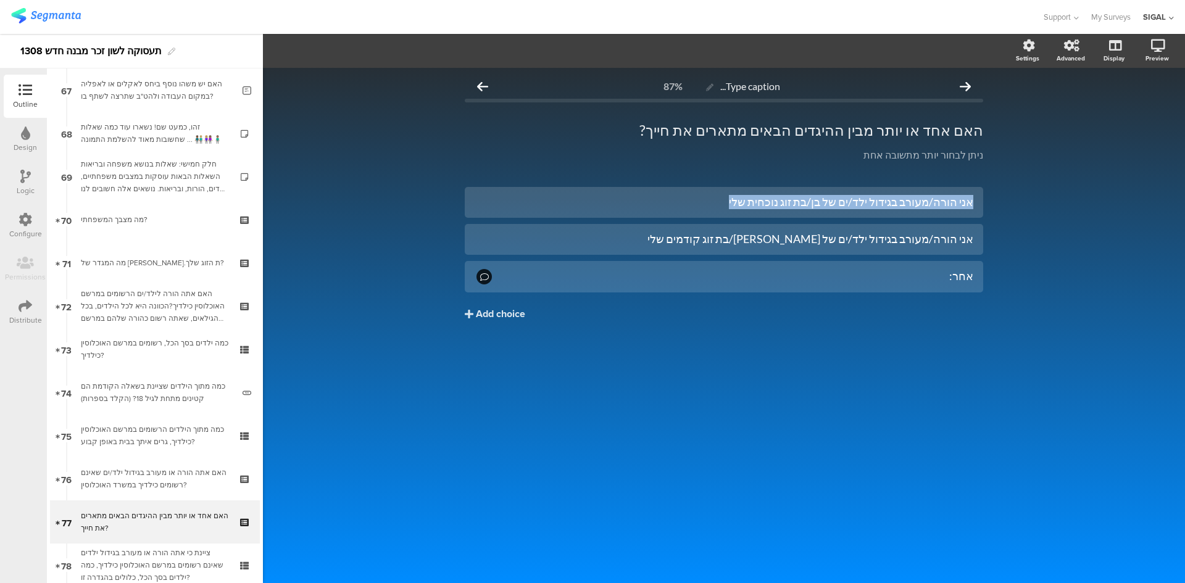
drag, startPoint x: 753, startPoint y: 201, endPoint x: 997, endPoint y: 227, distance: 245.8
click at [997, 227] on div "Type caption... 87% האם אחד או יותר מבין ההיגדים הבאים מתארים את חייך? האם אחד …" at bounding box center [724, 326] width 922 height 516
copy div "אני הורה/מעורב בגידול ילד/ים של בן/בת זוג נוכחית שלי"
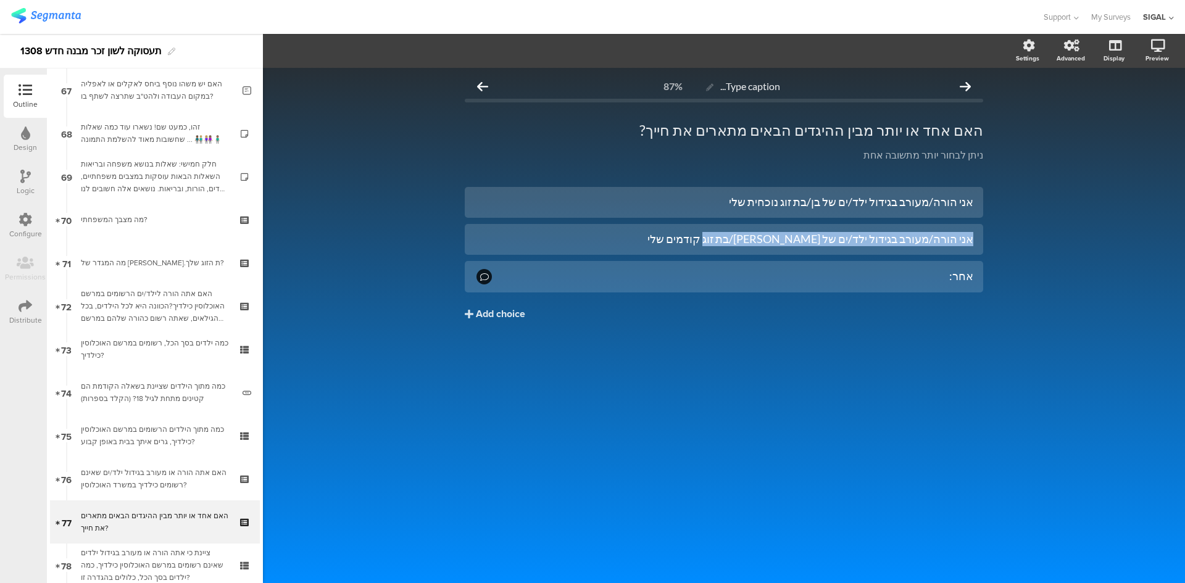
drag, startPoint x: 726, startPoint y: 243, endPoint x: 1040, endPoint y: 241, distance: 313.7
click at [1040, 241] on div "Type caption... 87% האם אחד או יותר מבין ההיגדים הבאים מתארים את חייך? האם אחד …" at bounding box center [724, 326] width 922 height 516
copy div "אני הורה/מעורב בגידול ילד/ים של בן/בת זוג קודמים שלי"
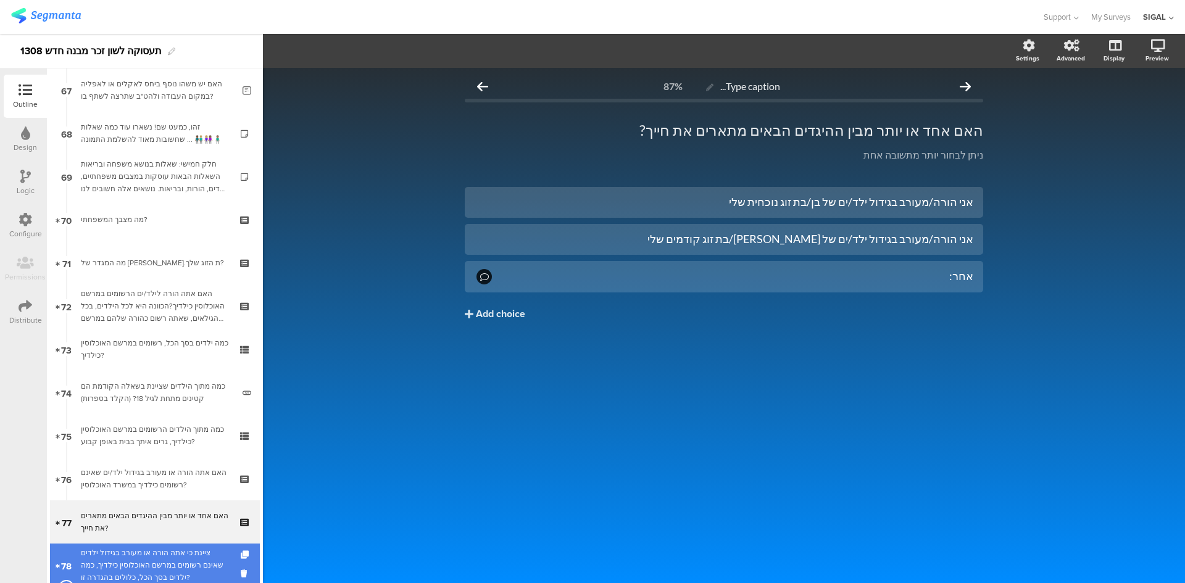
click at [177, 557] on div "ציינת כי אתה הורה או מעורב בגידול ילדים שאינם רשומים במרשם האוכלוסין כילדיך, כמ…" at bounding box center [155, 565] width 148 height 37
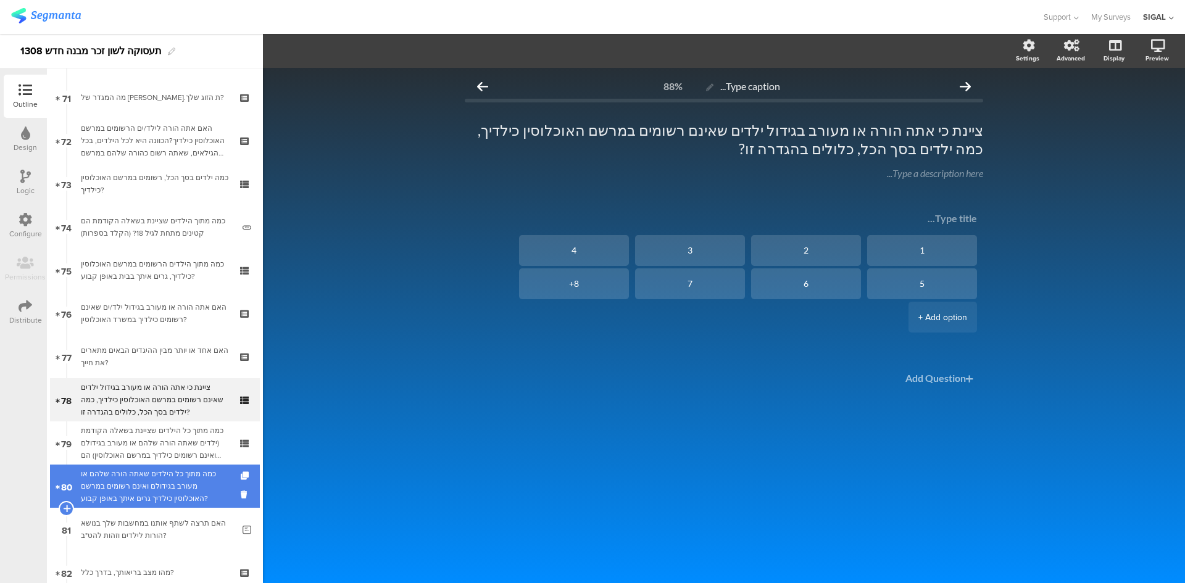
scroll to position [3087, 0]
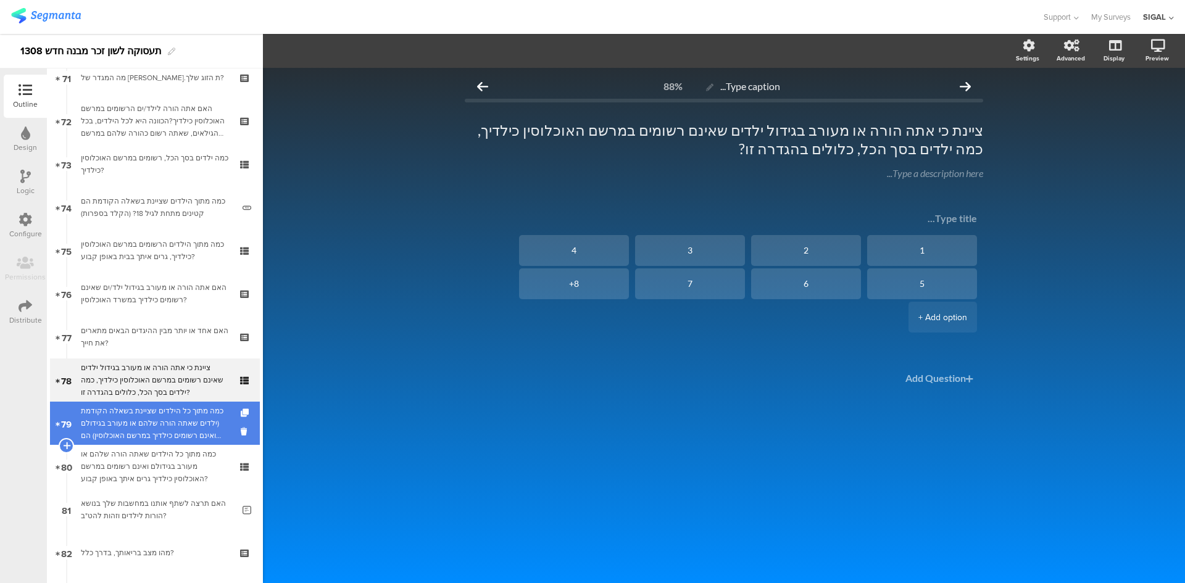
click at [124, 435] on div "כמה מתוך כל הילדים שציינת בשאלה הקודמת (ילדים שאתה הורה שלהם או מעורב בגידולם ו…" at bounding box center [155, 423] width 148 height 37
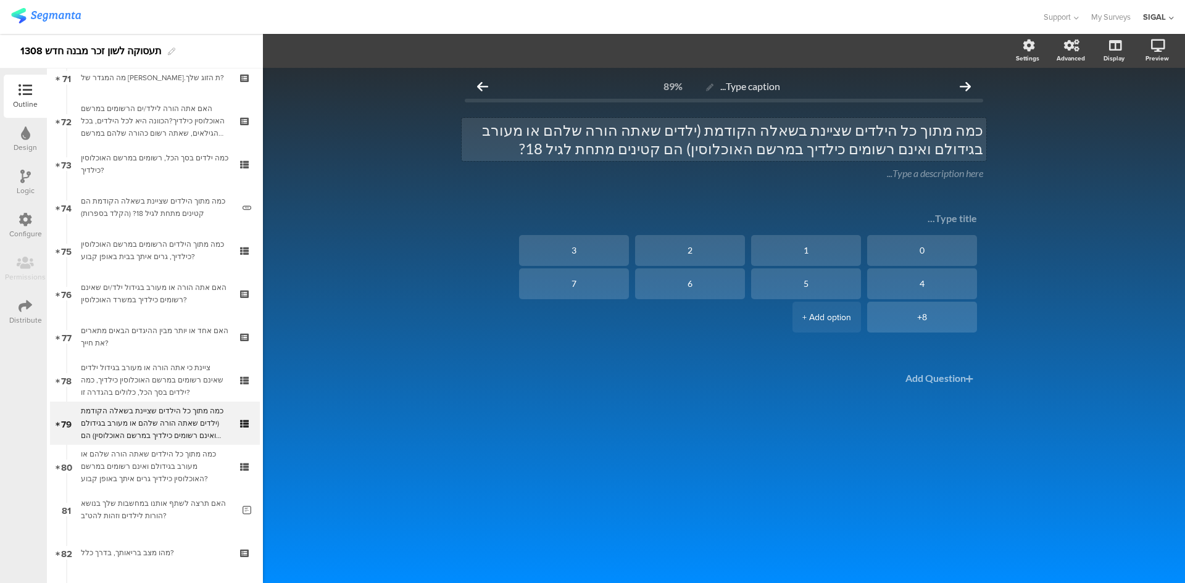
drag, startPoint x: 993, startPoint y: 134, endPoint x: 716, endPoint y: 146, distance: 277.5
click at [716, 146] on div "Type caption... 89% כמה מתוך כל הילדים שציינת בשאלה הקודמת (ילדים שאתה הורה שלה…" at bounding box center [724, 254] width 543 height 372
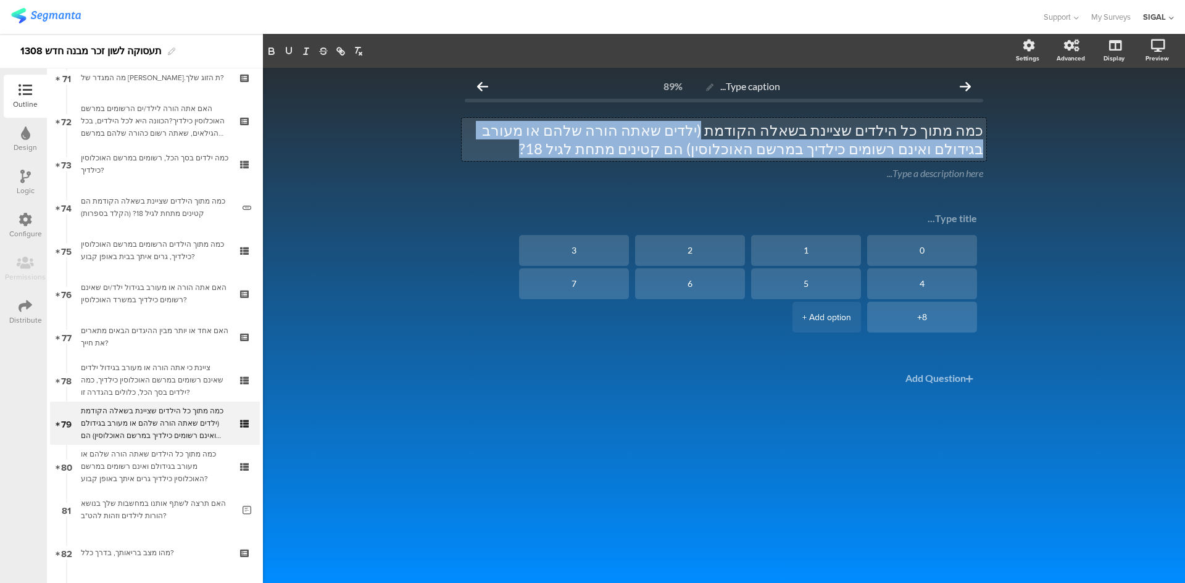
drag, startPoint x: 709, startPoint y: 154, endPoint x: 758, endPoint y: 135, distance: 52.4
click at [758, 135] on div "כמה מתוך כל הילדים שציינת בשאלה הקודמת (ילדים שאתה הורה שלהם או מעורב בגידולם ו…" at bounding box center [724, 139] width 525 height 43
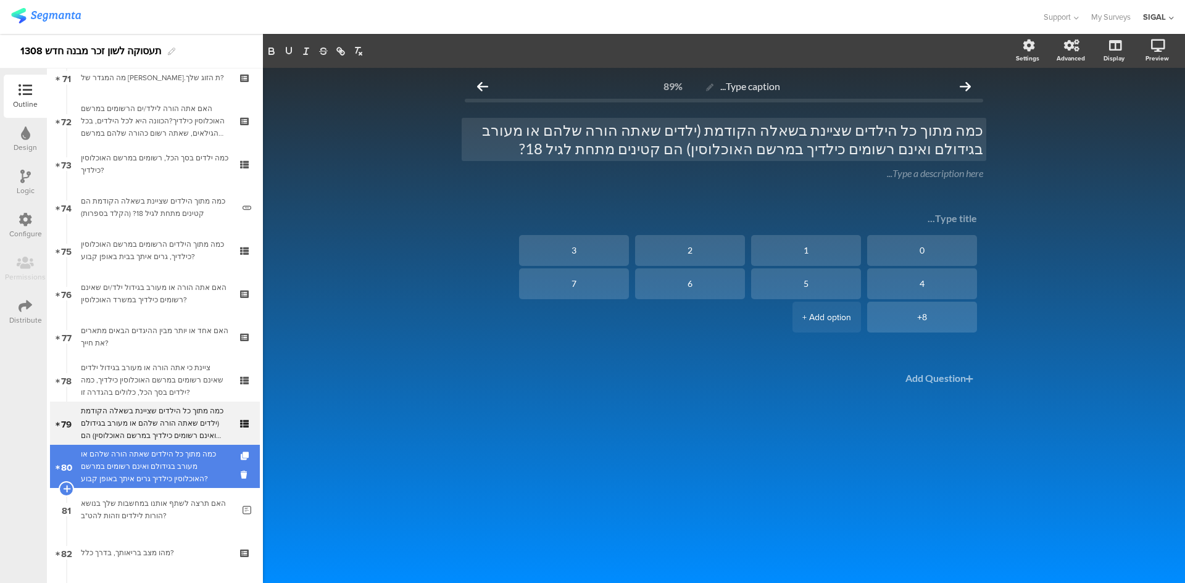
click at [164, 469] on div "כמה מתוך כל הילדים שאתה הורה שלהם או מעורב בגידולם ואינם רשומים במרשם האוכלוסין…" at bounding box center [155, 466] width 148 height 37
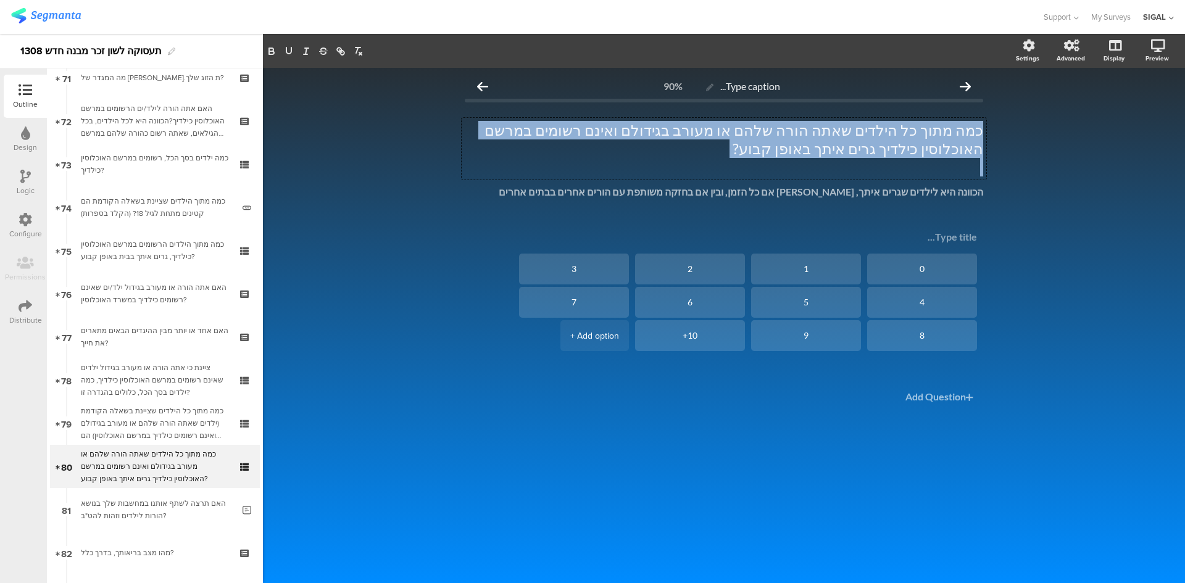
drag, startPoint x: 885, startPoint y: 161, endPoint x: 995, endPoint y: 131, distance: 114.6
click at [995, 131] on div "Type caption... 90% כמה מתוך כל הילדים שאתה הורה שלהם או מעורב בגידולם ואינם רש…" at bounding box center [724, 263] width 543 height 390
copy p "כמה מתוך כל הילדים שאתה הורה שלהם או מעורב בגידולם ואינם רשומים במרשם האוכלוסין…"
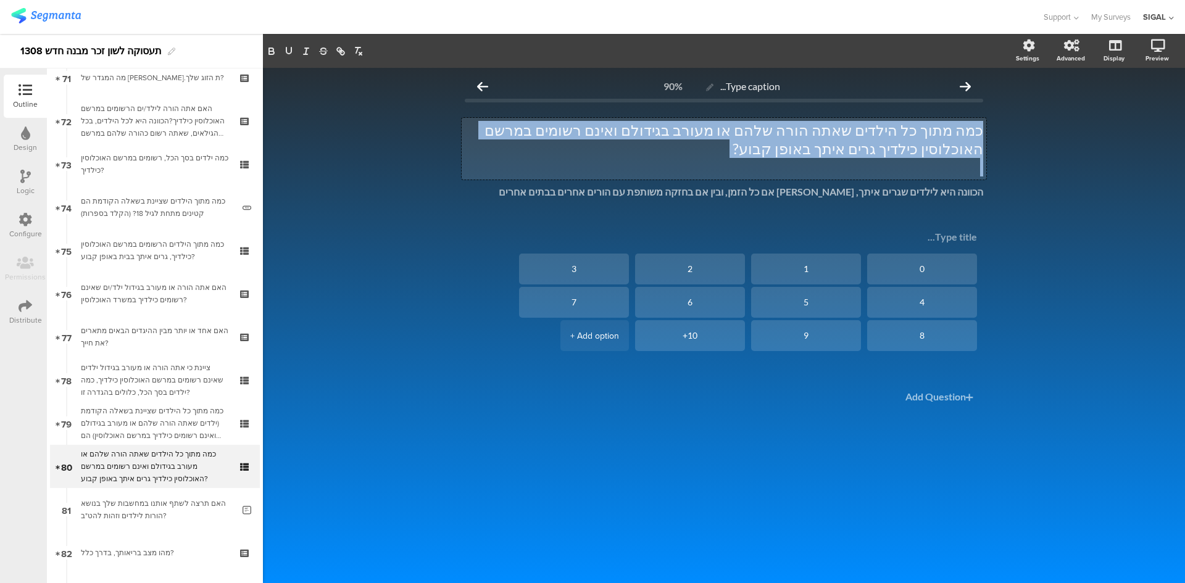
click at [745, 125] on p "כמה מתוך כל הילדים שאתה הורה שלהם או מעורב בגידולם ואינם רשומים במרשם האוכלוסין…" at bounding box center [724, 139] width 519 height 37
drag, startPoint x: 922, startPoint y: 154, endPoint x: 1019, endPoint y: 128, distance: 99.8
click at [1019, 128] on div "Type caption... 90% כמה מתוך כל הילדים שאתה הורה שלהם או מעורב בגידולם ואינם רש…" at bounding box center [724, 326] width 922 height 516
copy p "כמה מתוך כל הילדים שאתה הורה שלהם או מעורב בגידולם ואינם רשומים במרשם האוכלוסין…"
